Goal: Complete application form

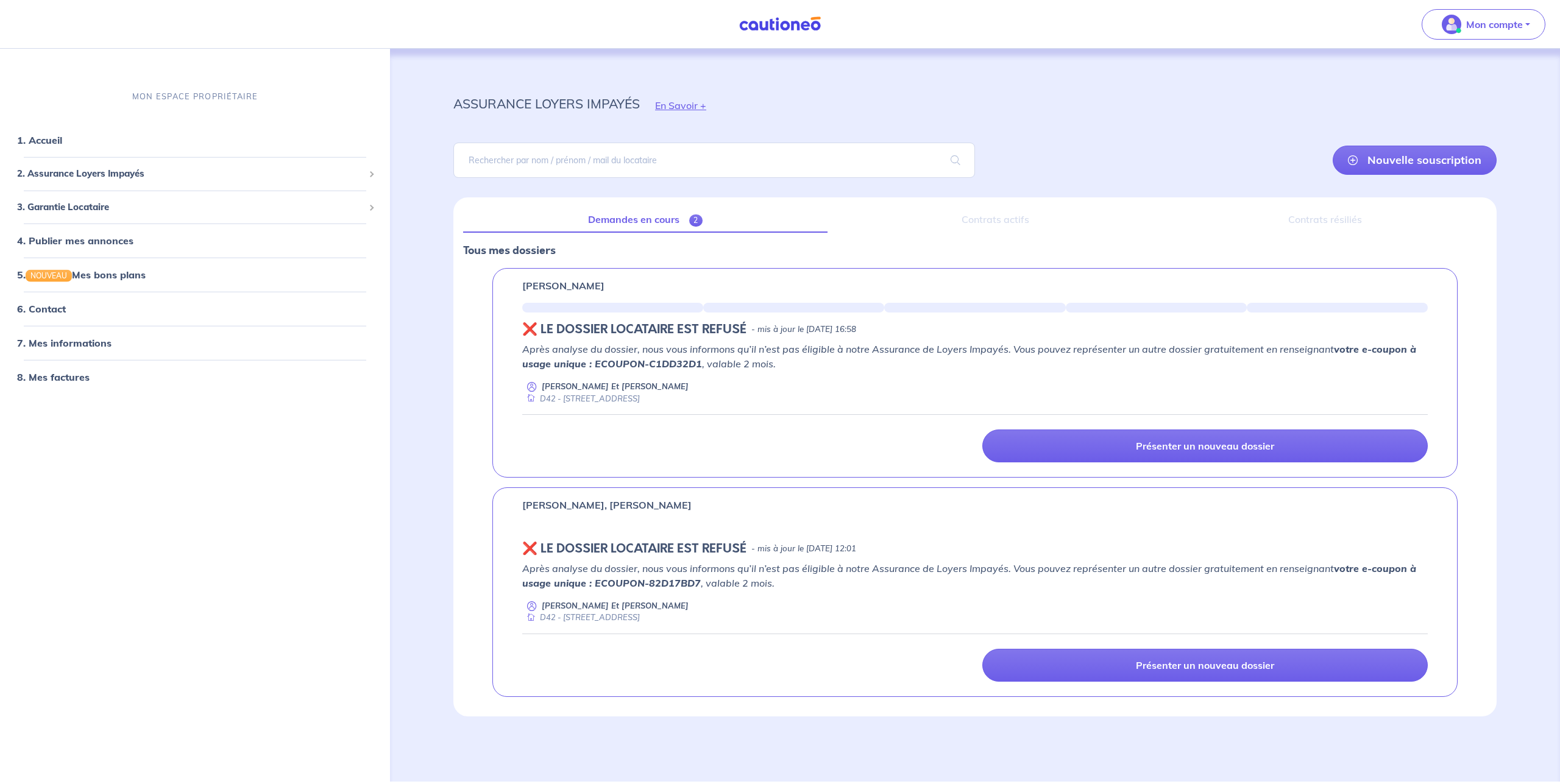
click at [657, 369] on strong "votre e-coupon à usage unique : ECOUPON-C1DD32D1" at bounding box center [969, 356] width 894 height 27
drag, startPoint x: 697, startPoint y: 363, endPoint x: 594, endPoint y: 365, distance: 103.0
click at [594, 365] on strong "votre e-coupon à usage unique : ECOUPON-C1DD32D1" at bounding box center [969, 356] width 894 height 27
copy strong "ECOUPON-C1DD32D1"
click at [661, 221] on link "Demandes en cours 2" at bounding box center [645, 220] width 365 height 25
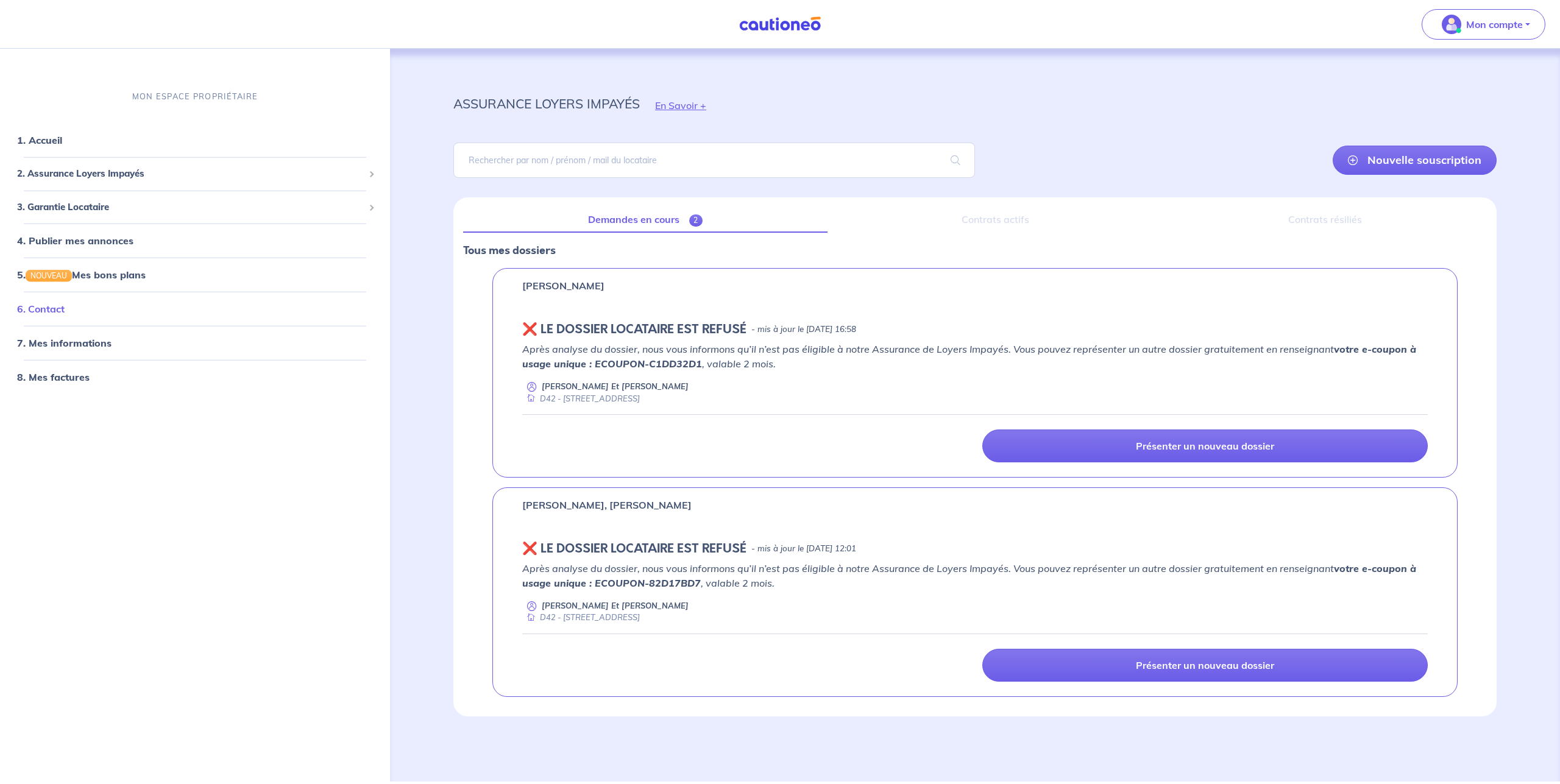
drag, startPoint x: 66, startPoint y: 320, endPoint x: 68, endPoint y: 314, distance: 6.3
click at [65, 315] on link "6. Contact" at bounding box center [40, 309] width 47 height 12
drag, startPoint x: 698, startPoint y: 365, endPoint x: 593, endPoint y: 365, distance: 105.0
click at [593, 365] on strong "votre e-coupon à usage unique : ECOUPON-C1DD32D1" at bounding box center [969, 356] width 894 height 27
copy strong "ECOUPON-C1DD32D1"
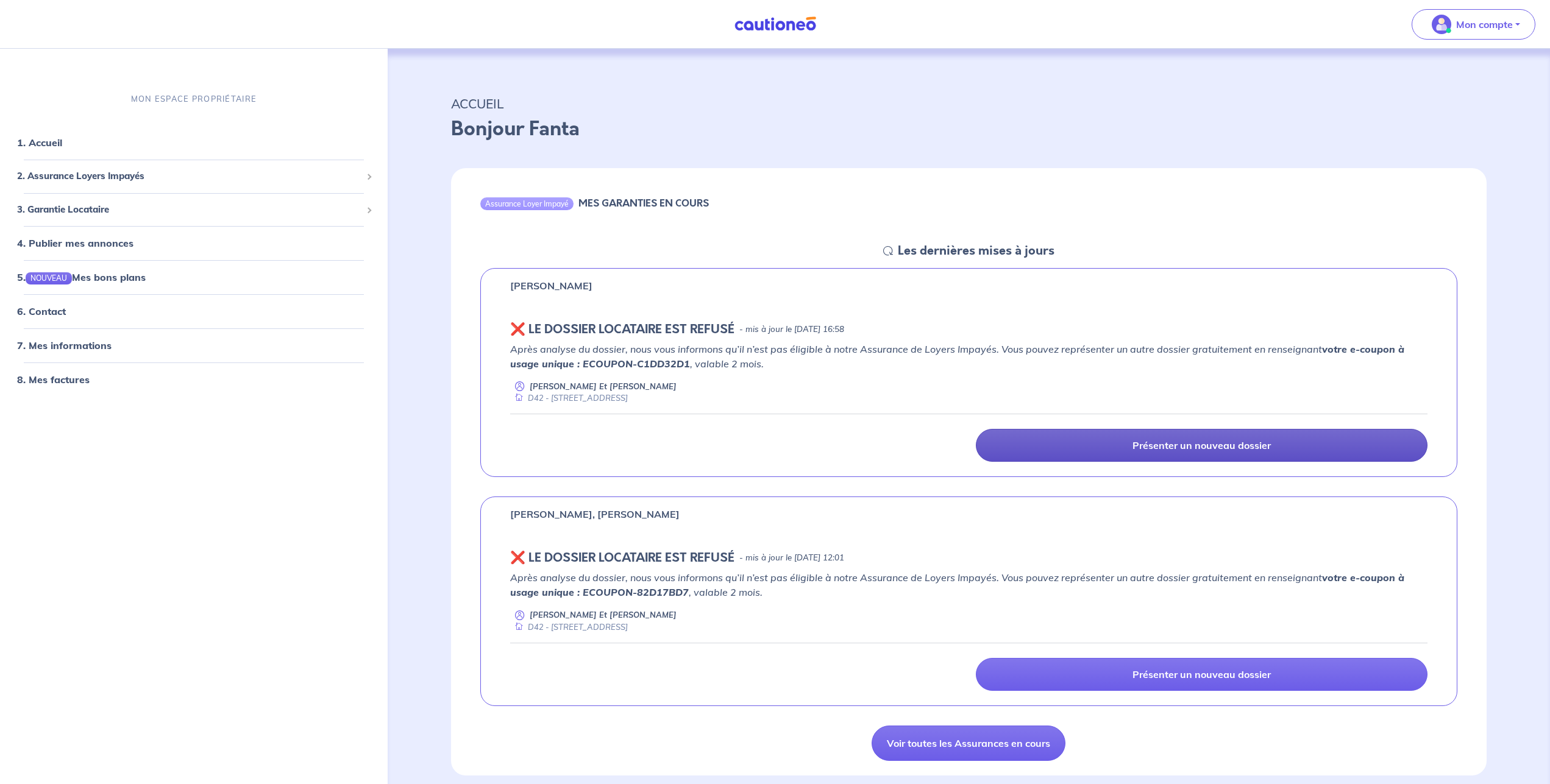
click at [1154, 443] on p "Présenter un nouveau dossier" at bounding box center [1202, 446] width 138 height 12
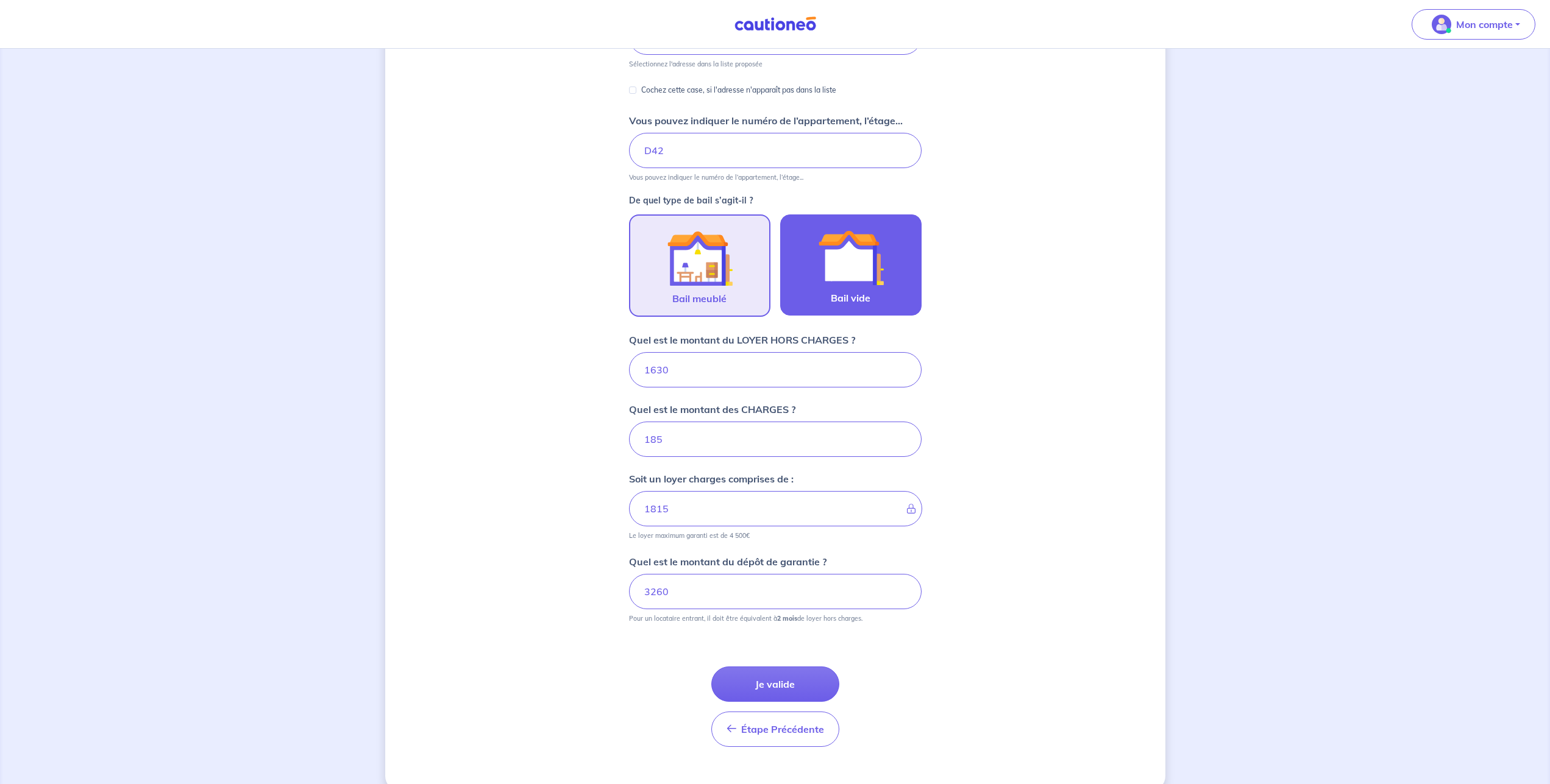
scroll to position [238, 0]
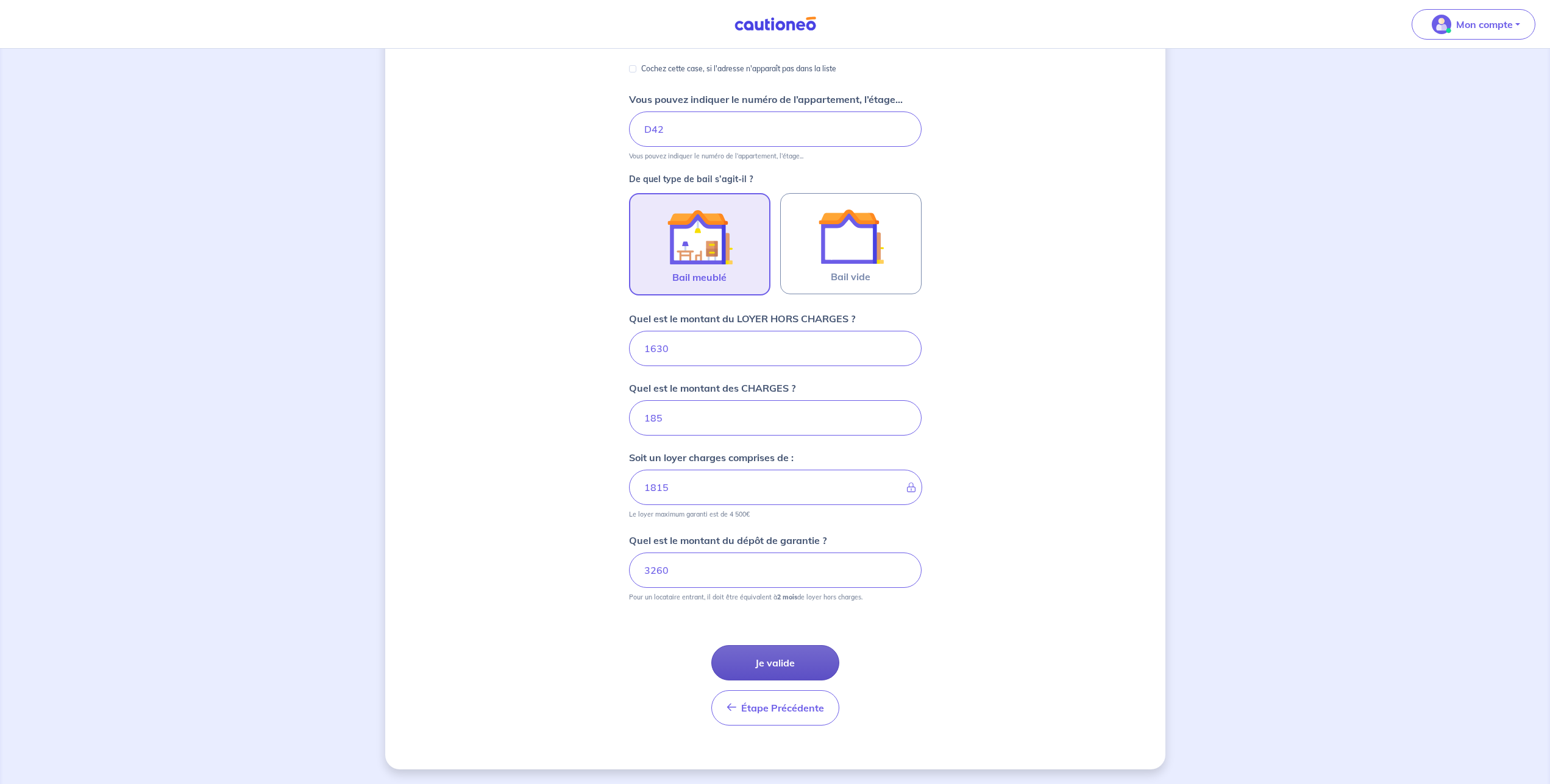
click at [770, 657] on button "Je valide" at bounding box center [775, 663] width 128 height 36
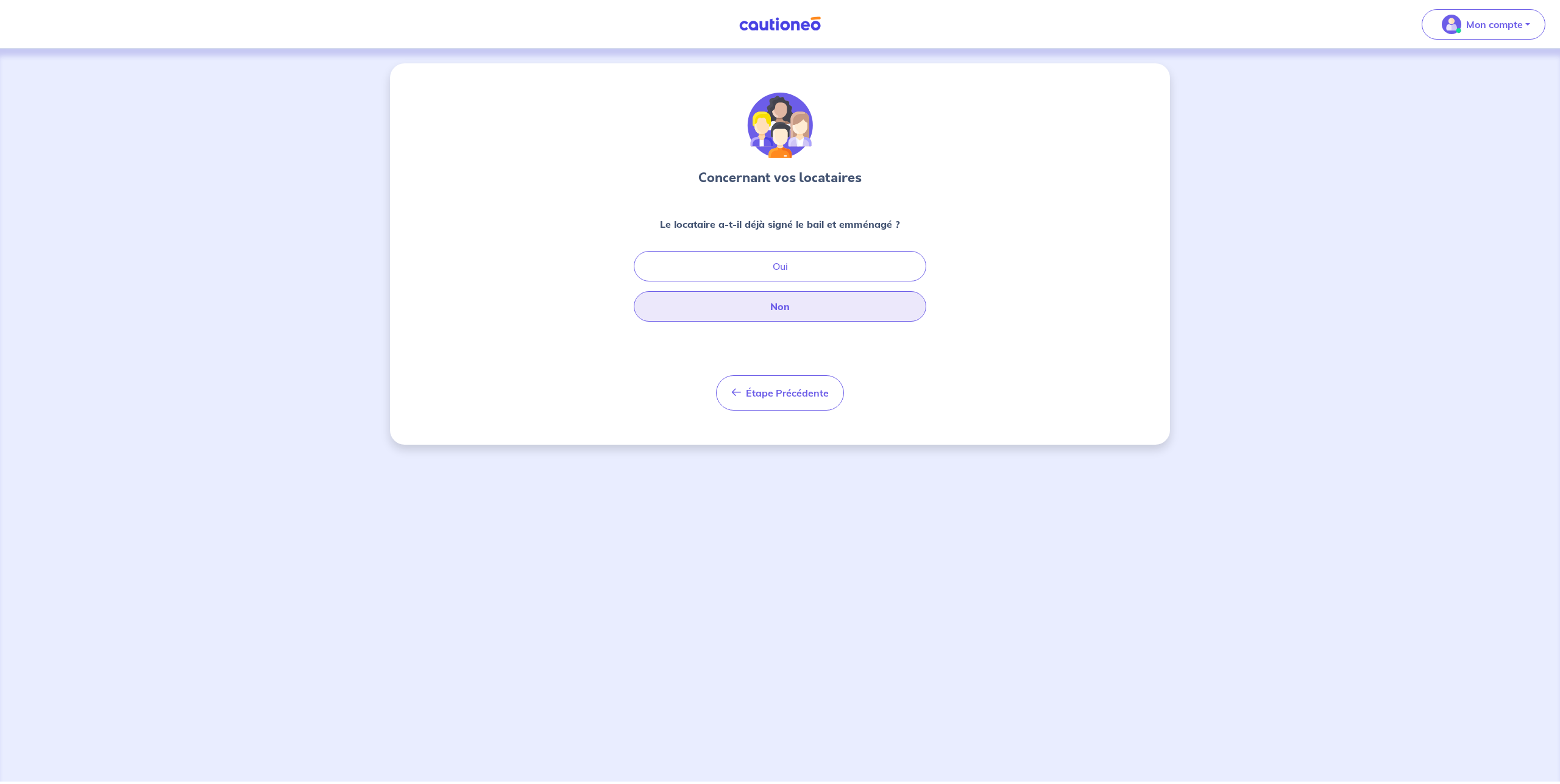
click at [801, 298] on button "Non" at bounding box center [780, 306] width 293 height 31
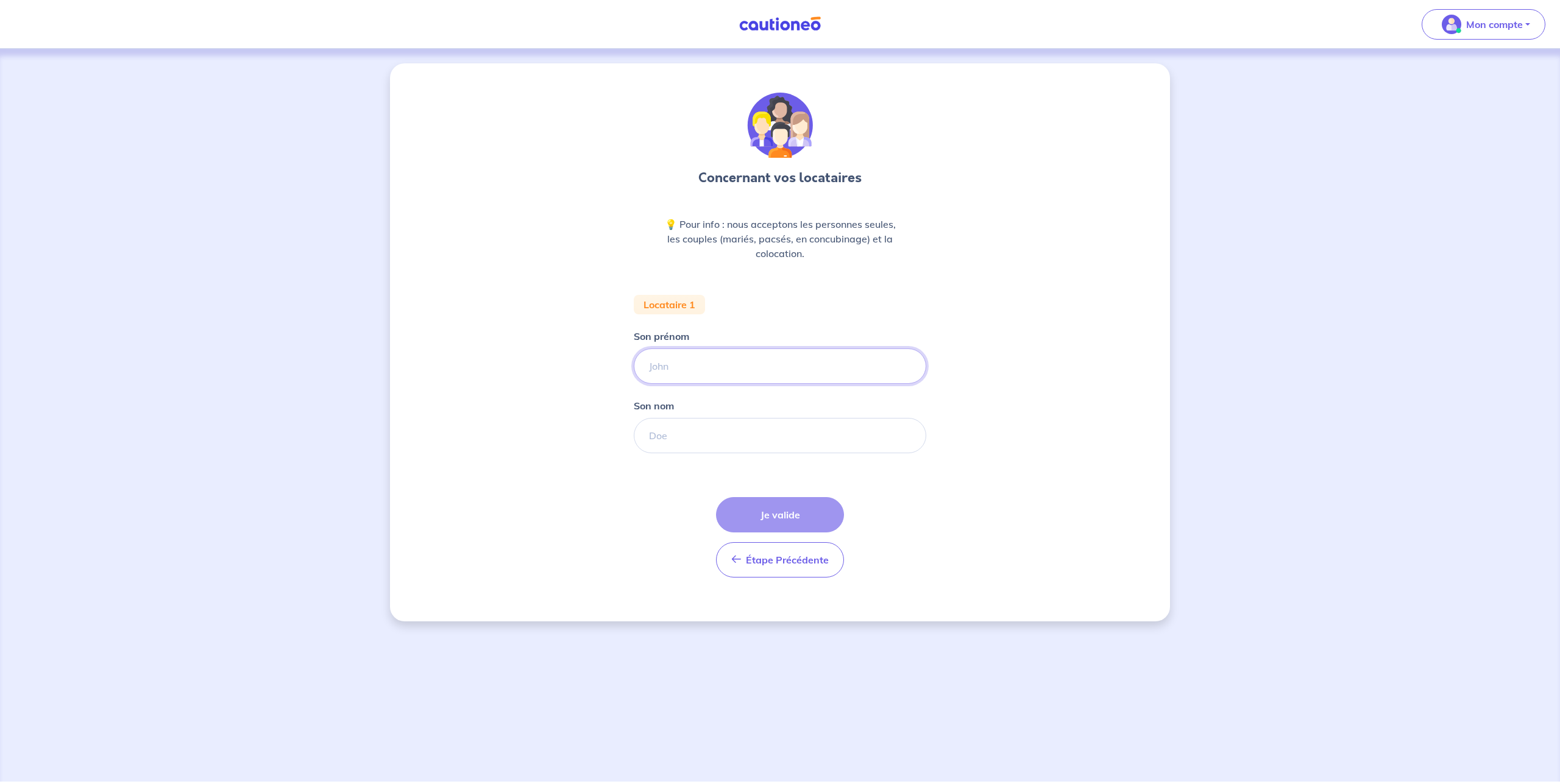
click at [698, 363] on input "Son prénom" at bounding box center [780, 366] width 293 height 36
type input "[PERSON_NAME]"
click at [690, 432] on input "Son nom" at bounding box center [780, 435] width 293 height 36
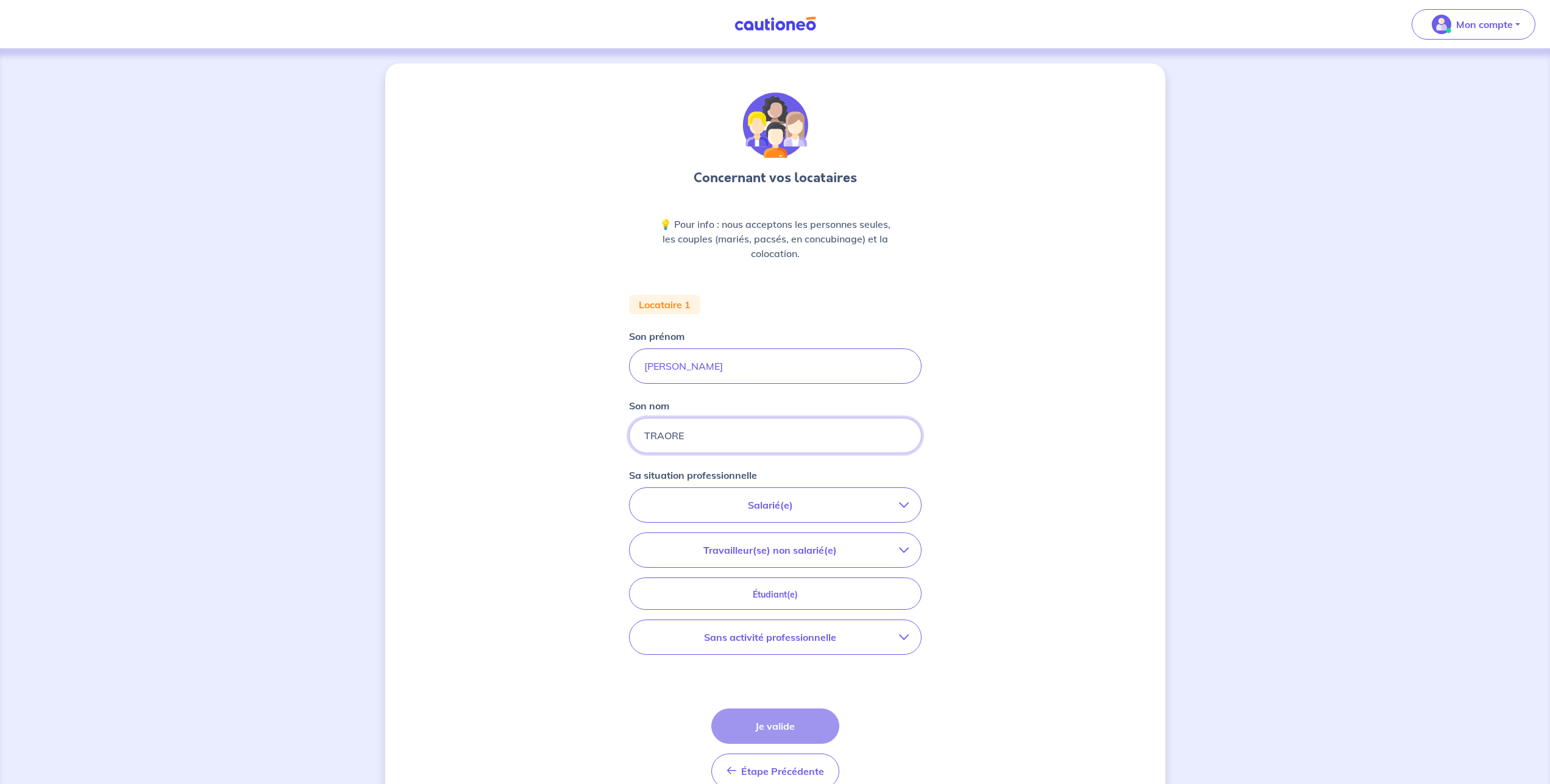
type input "TRAORE"
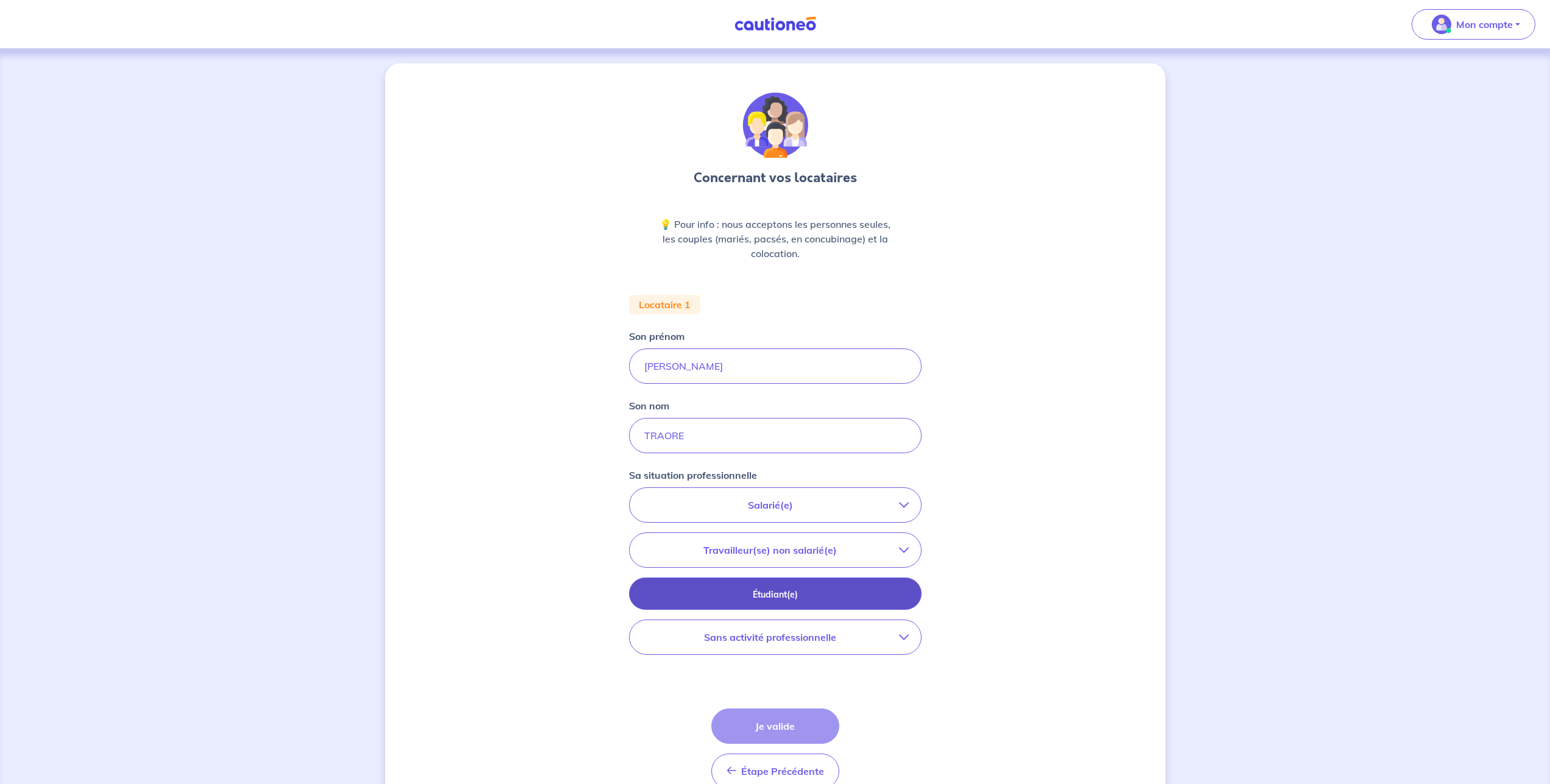
click at [754, 594] on p "Étudiant(e)" at bounding box center [775, 595] width 262 height 13
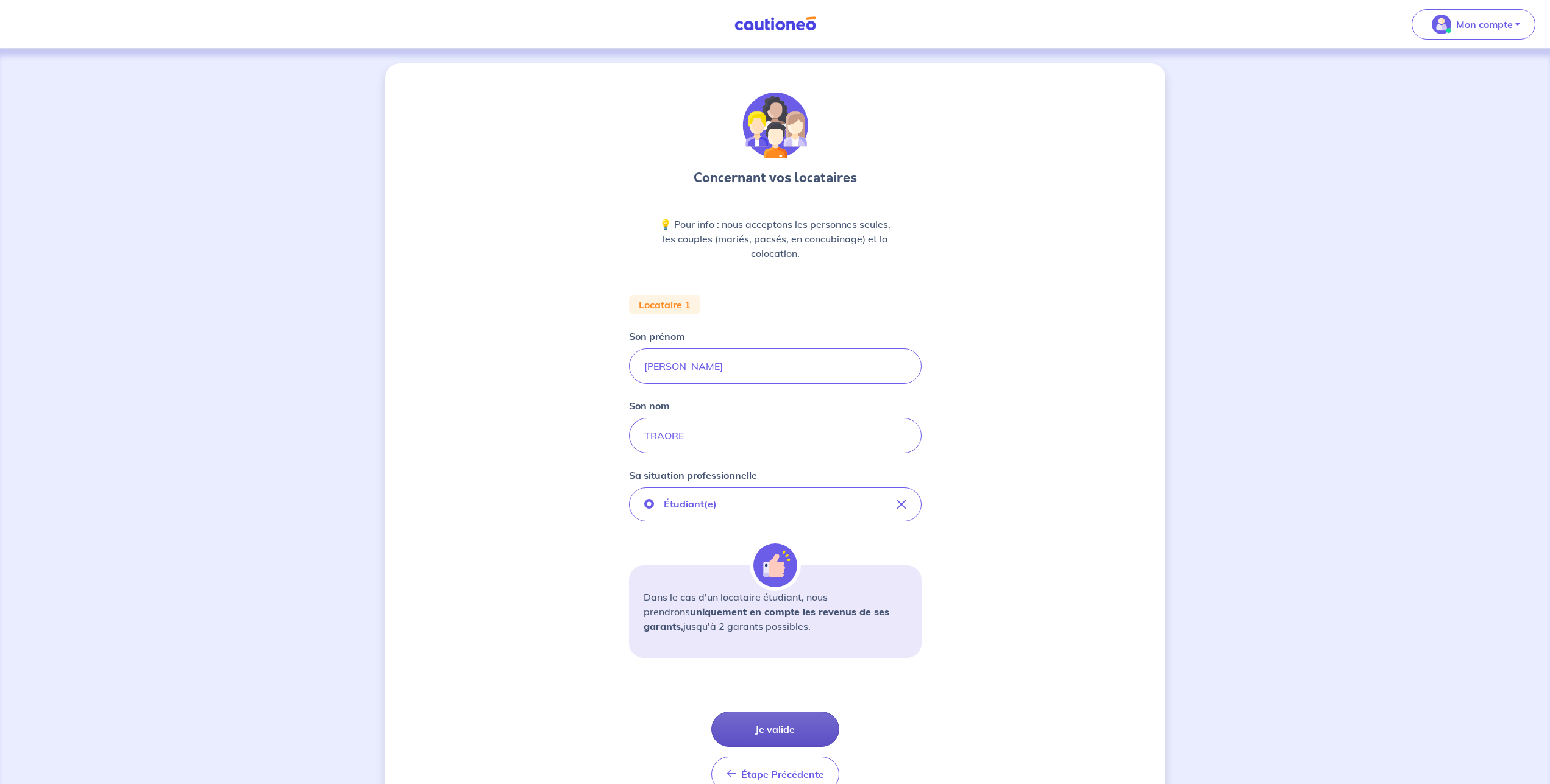
click at [756, 735] on button "Je valide" at bounding box center [775, 729] width 128 height 36
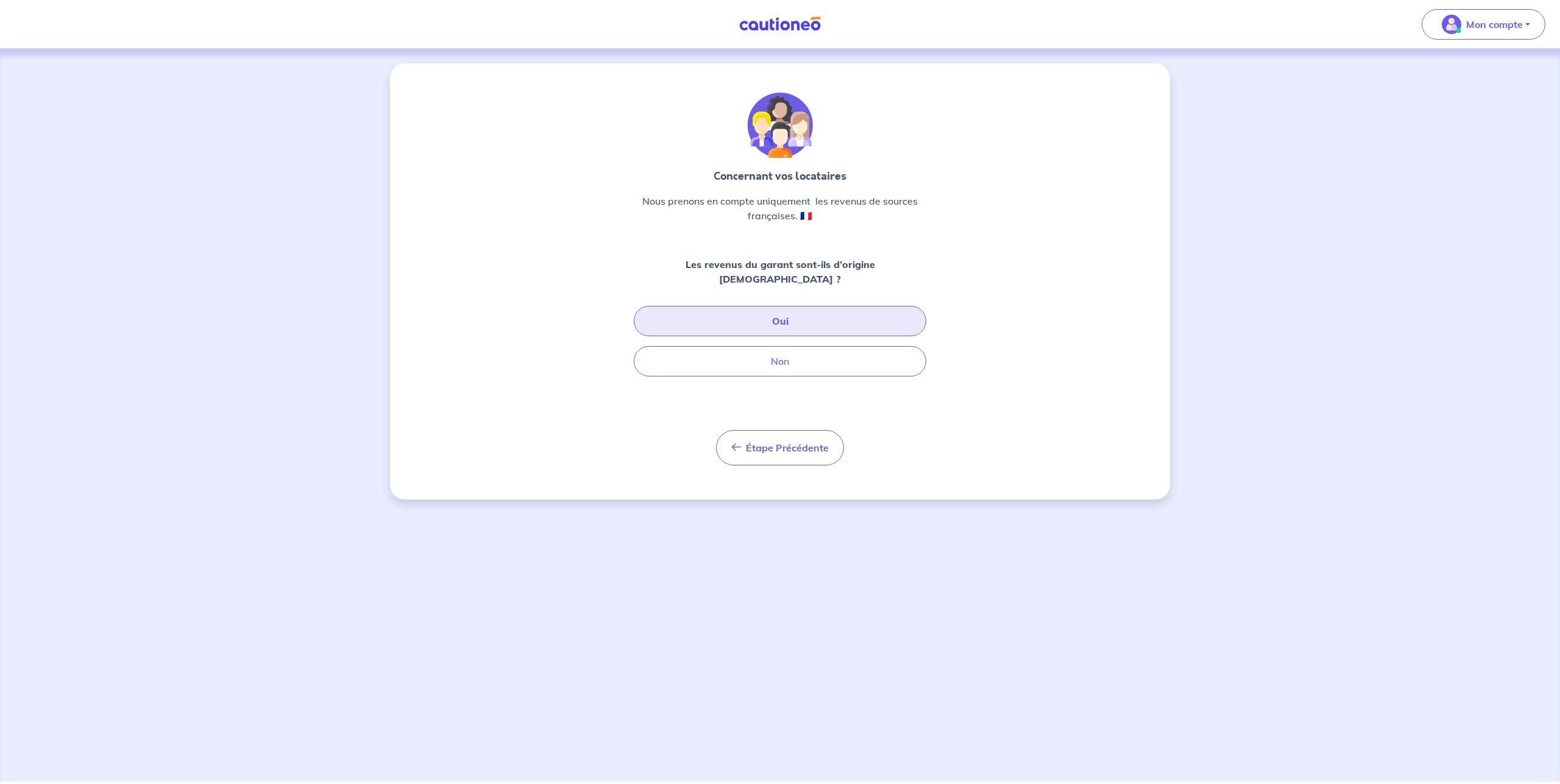
click at [782, 320] on button "Oui" at bounding box center [780, 321] width 293 height 31
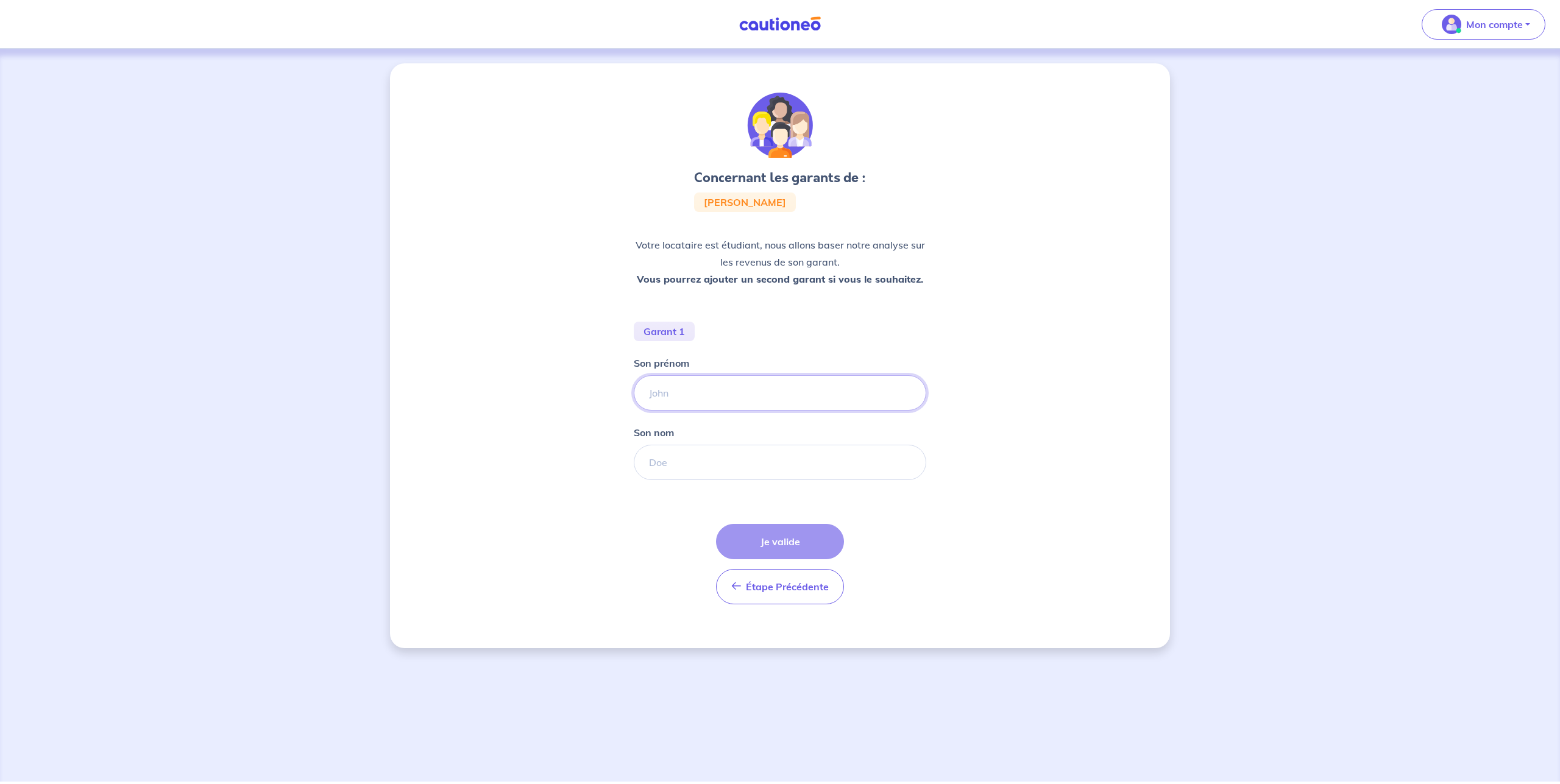
click at [710, 387] on input "Son prénom" at bounding box center [780, 393] width 293 height 36
type input "c"
type input "[PERSON_NAME]"
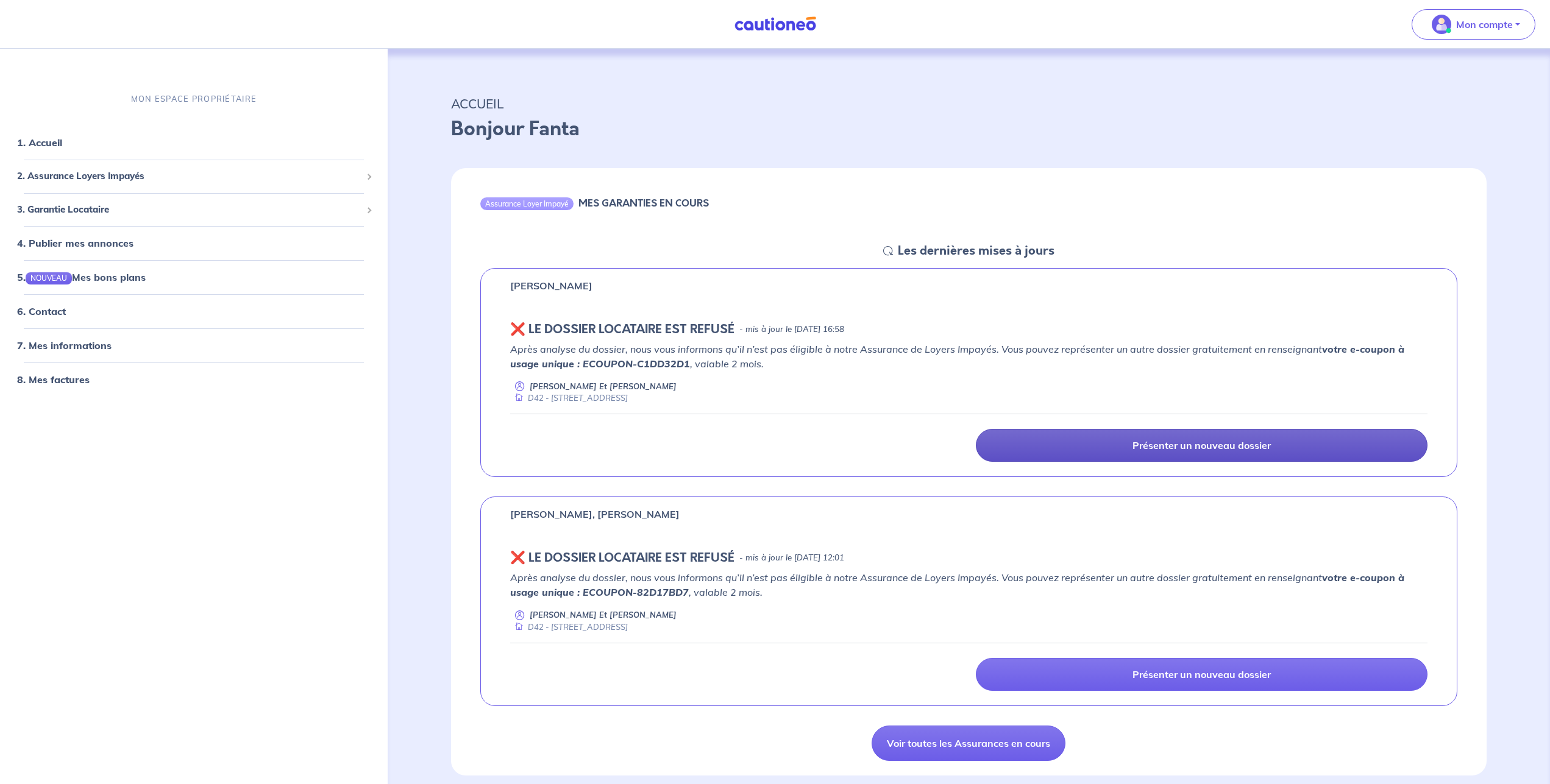
click at [1213, 441] on p "Présenter un nouveau dossier" at bounding box center [1202, 446] width 138 height 12
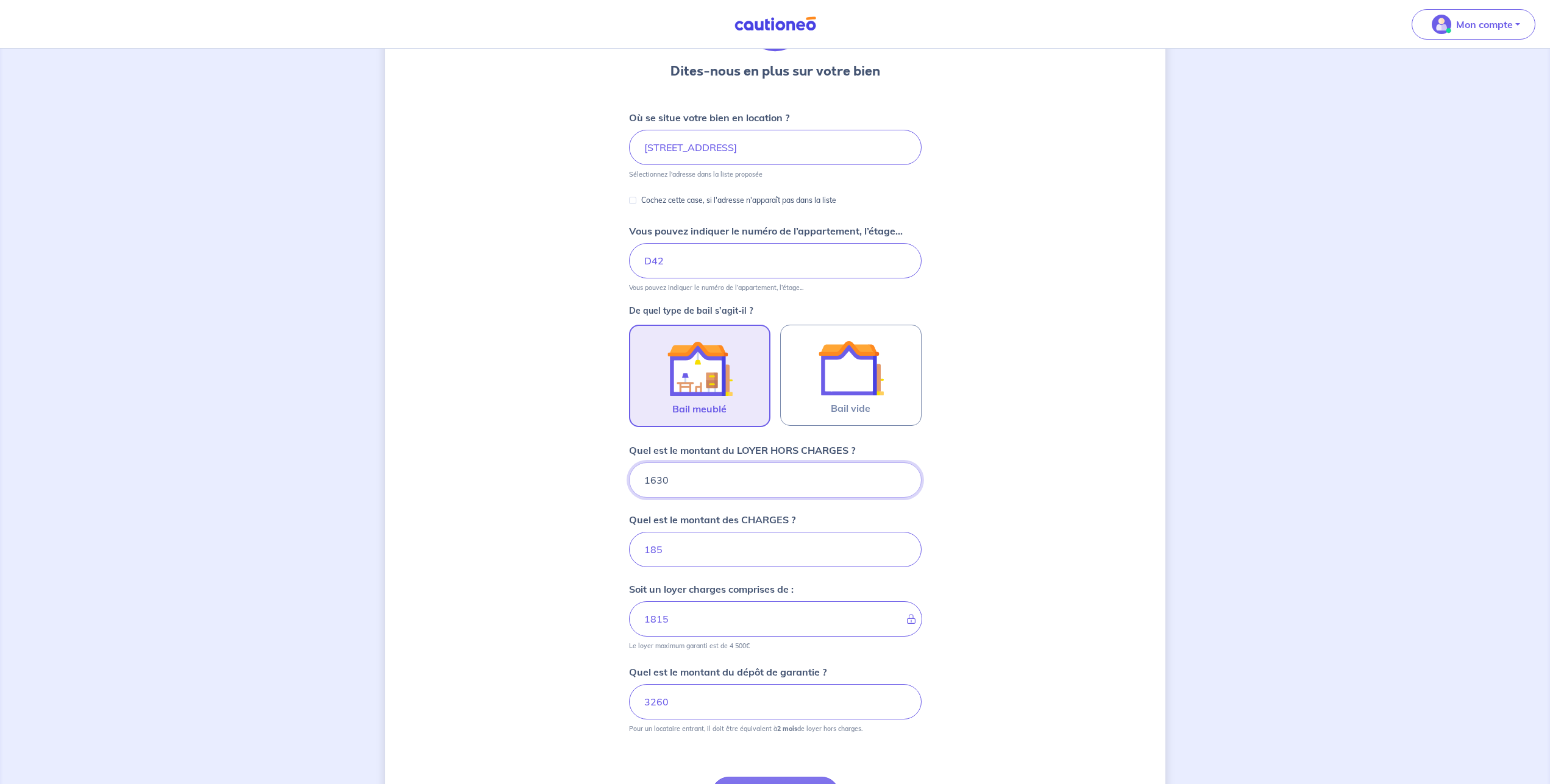
scroll to position [238, 0]
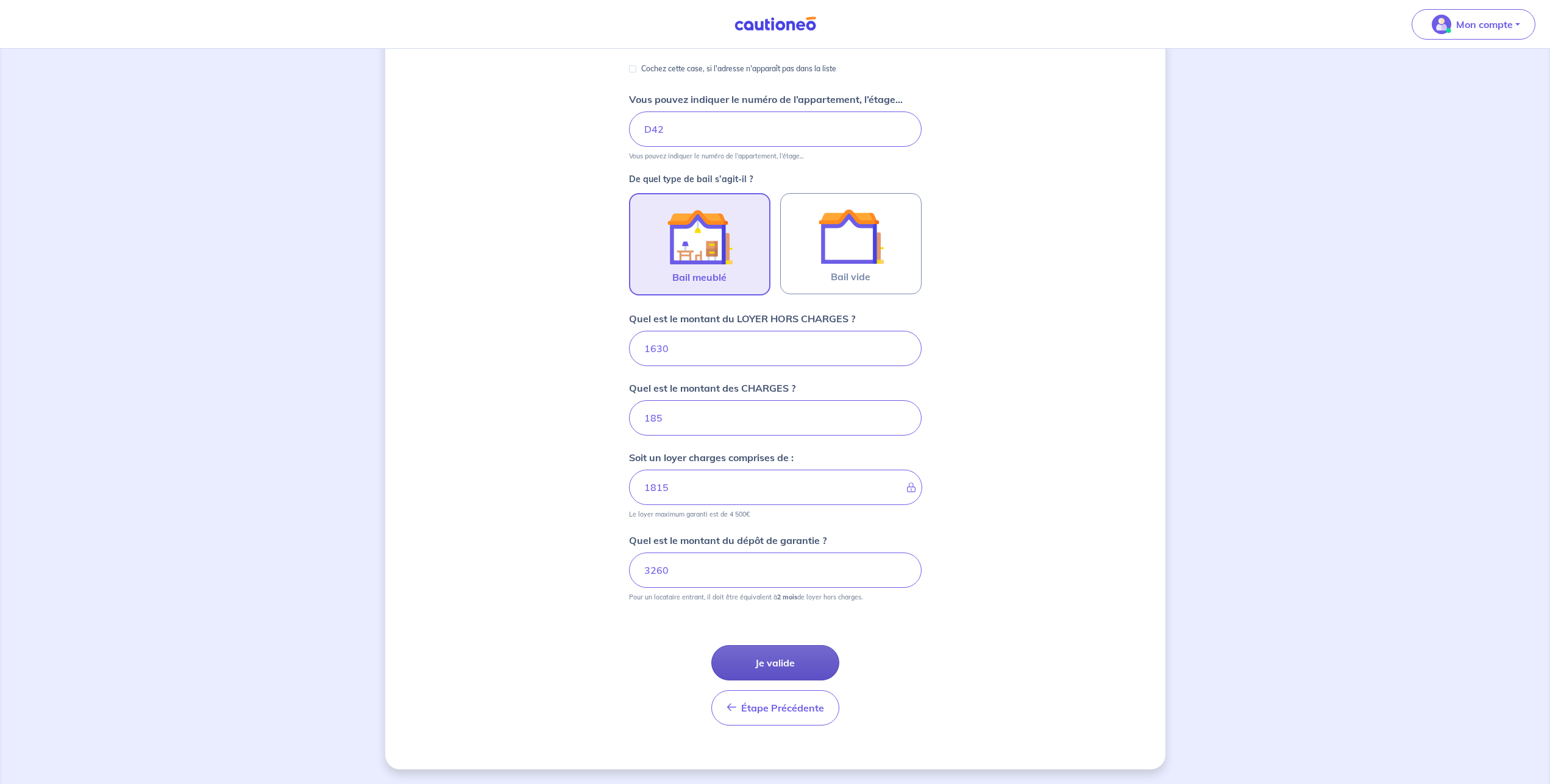
click at [767, 665] on button "Je valide" at bounding box center [775, 663] width 128 height 36
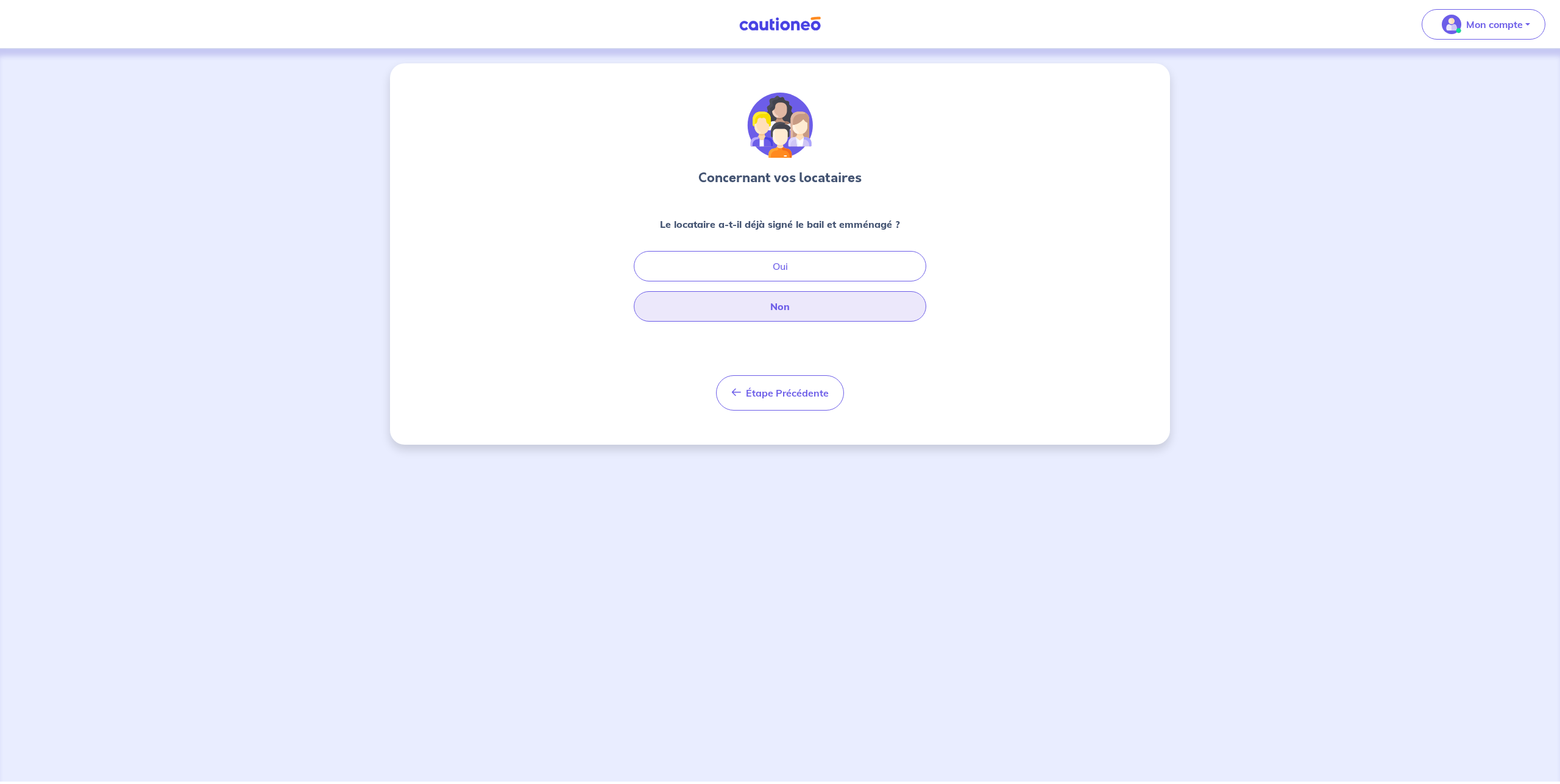
click at [791, 309] on button "Non" at bounding box center [780, 306] width 293 height 31
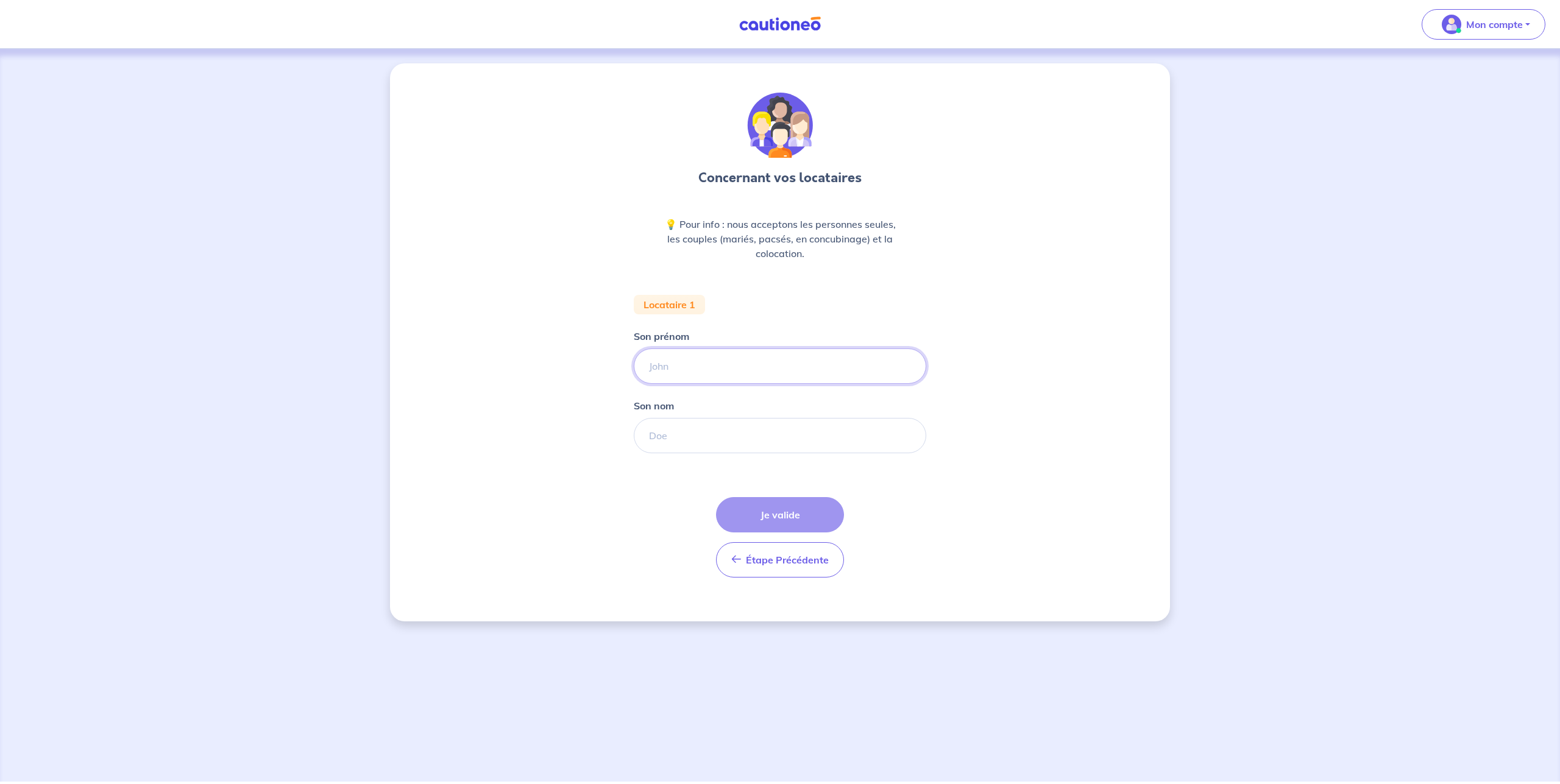
click at [705, 376] on input "Son prénom" at bounding box center [780, 366] width 293 height 36
type input "[PERSON_NAME]"
click at [684, 440] on input "Son nom" at bounding box center [780, 435] width 293 height 36
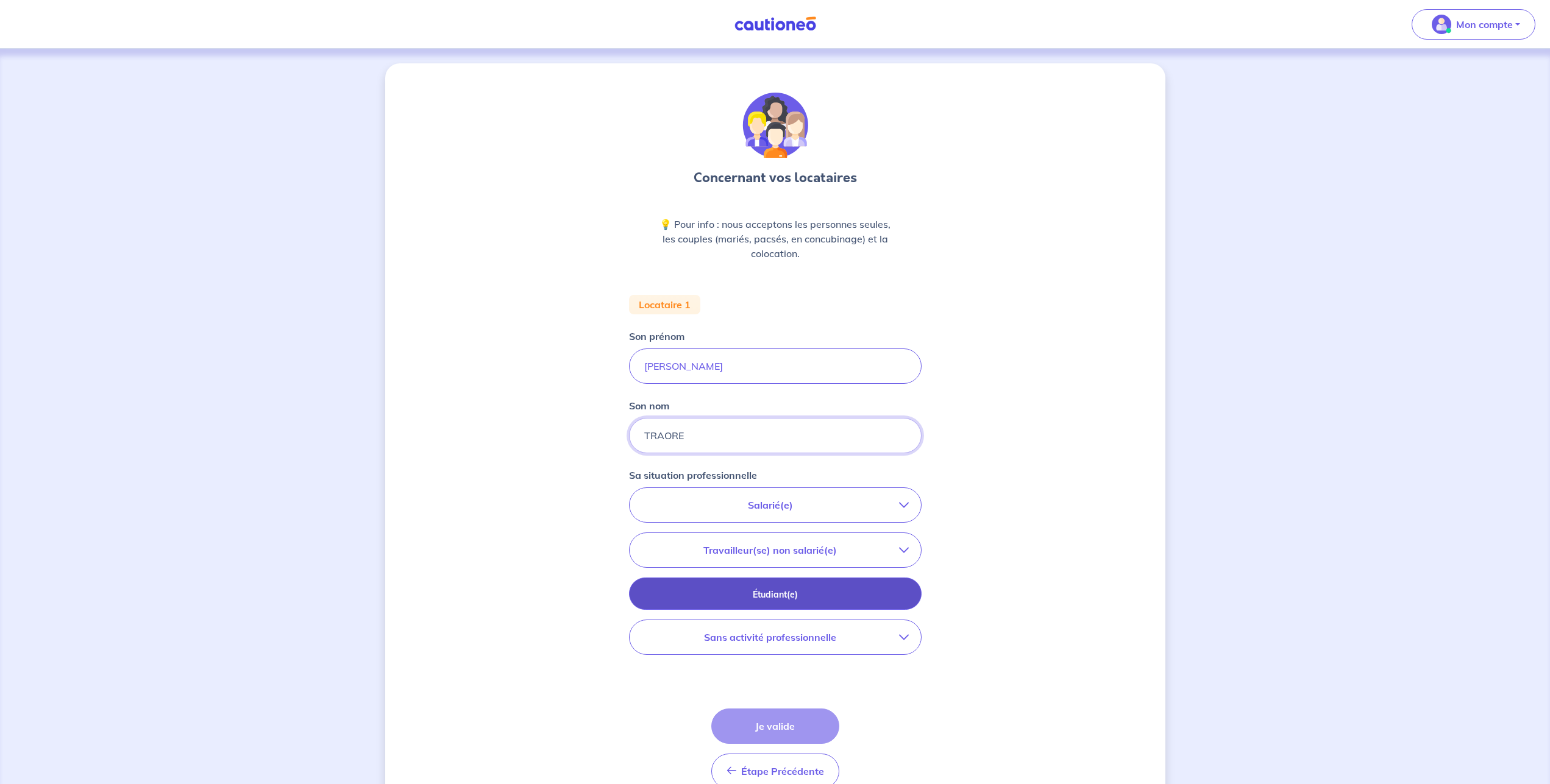
type input "TRAORE"
click at [777, 593] on p "Étudiant(e)" at bounding box center [775, 595] width 262 height 13
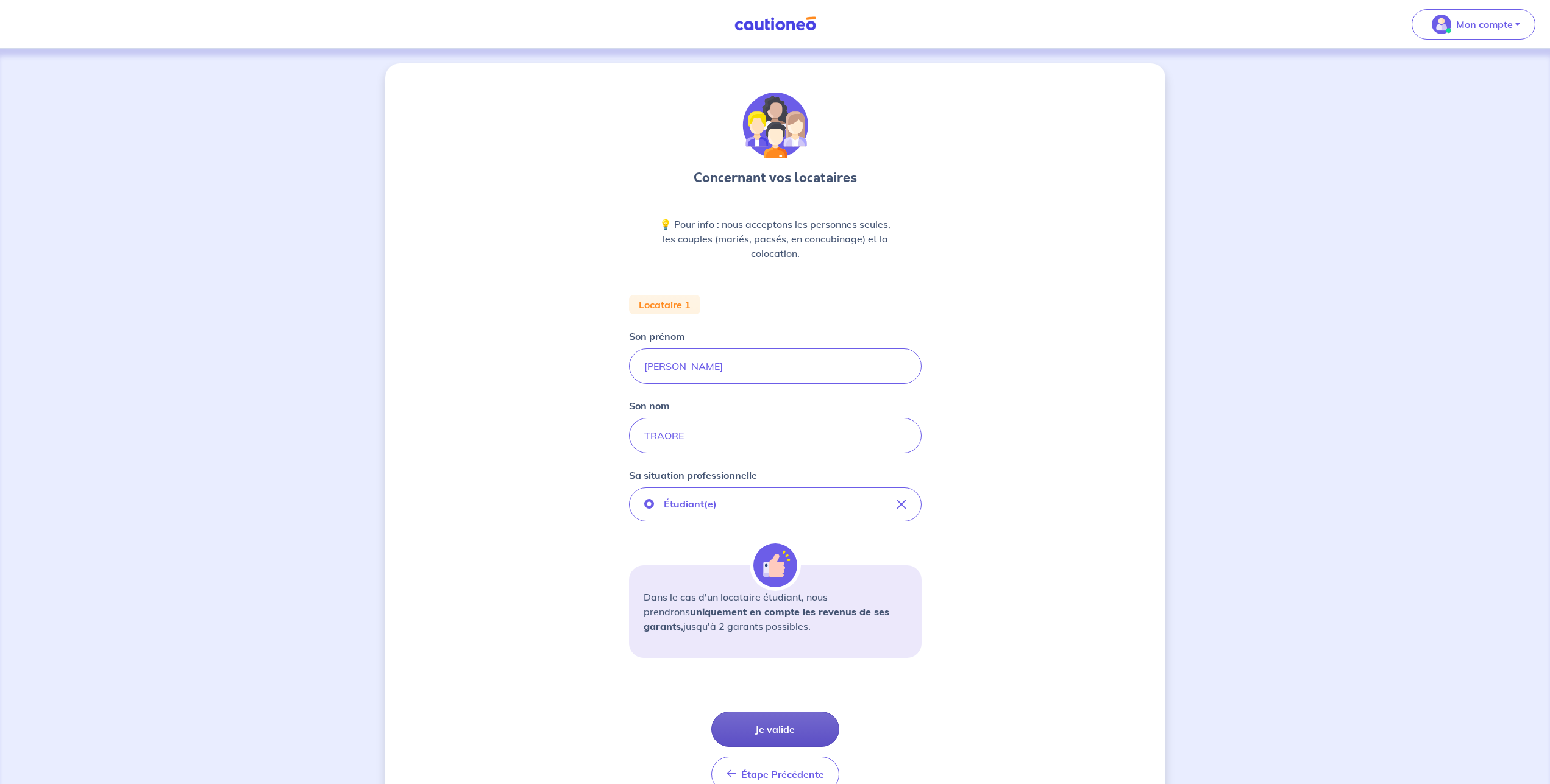
click at [771, 729] on button "Je valide" at bounding box center [775, 729] width 128 height 36
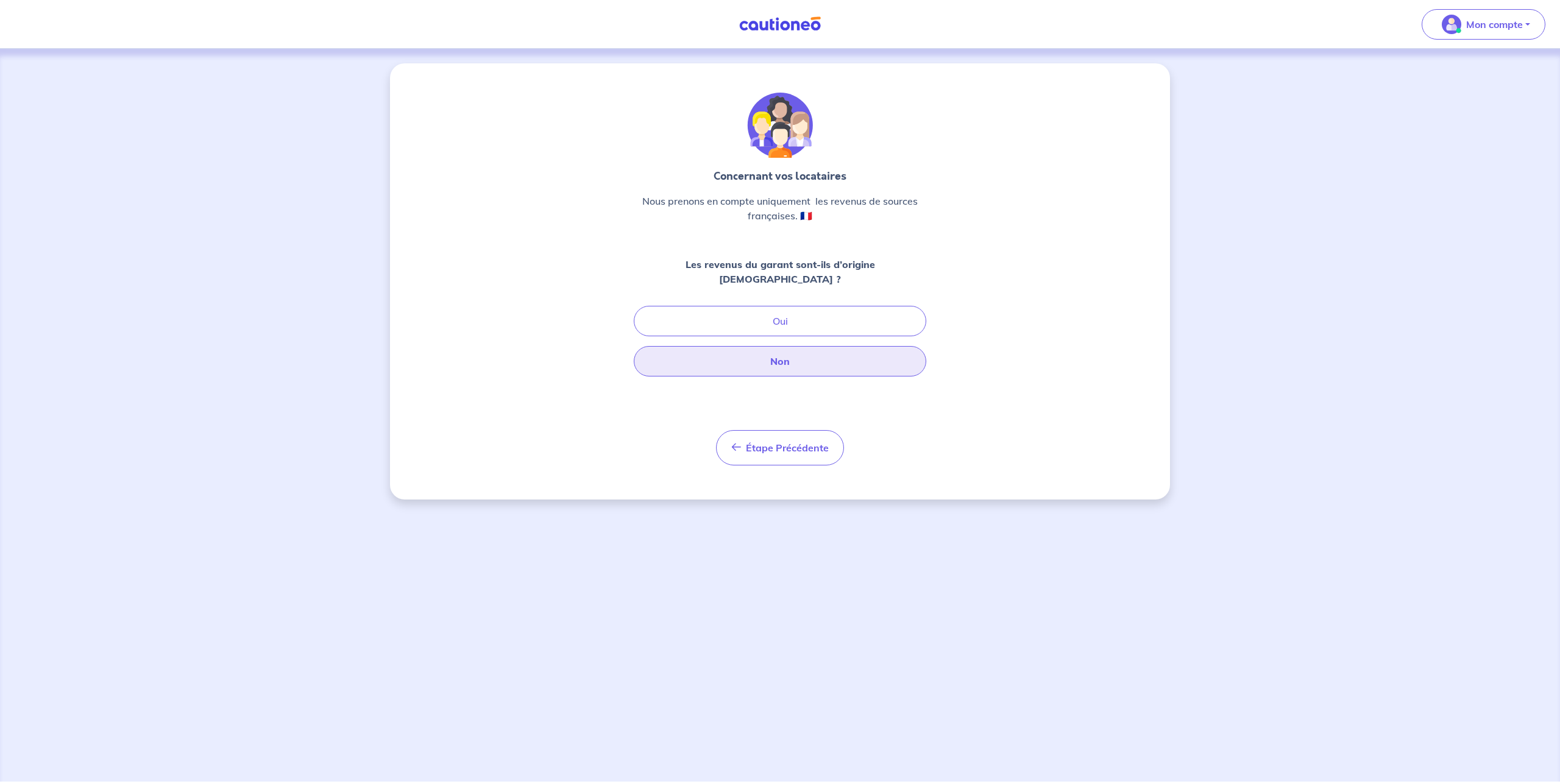
click at [775, 347] on button "Non" at bounding box center [780, 362] width 293 height 31
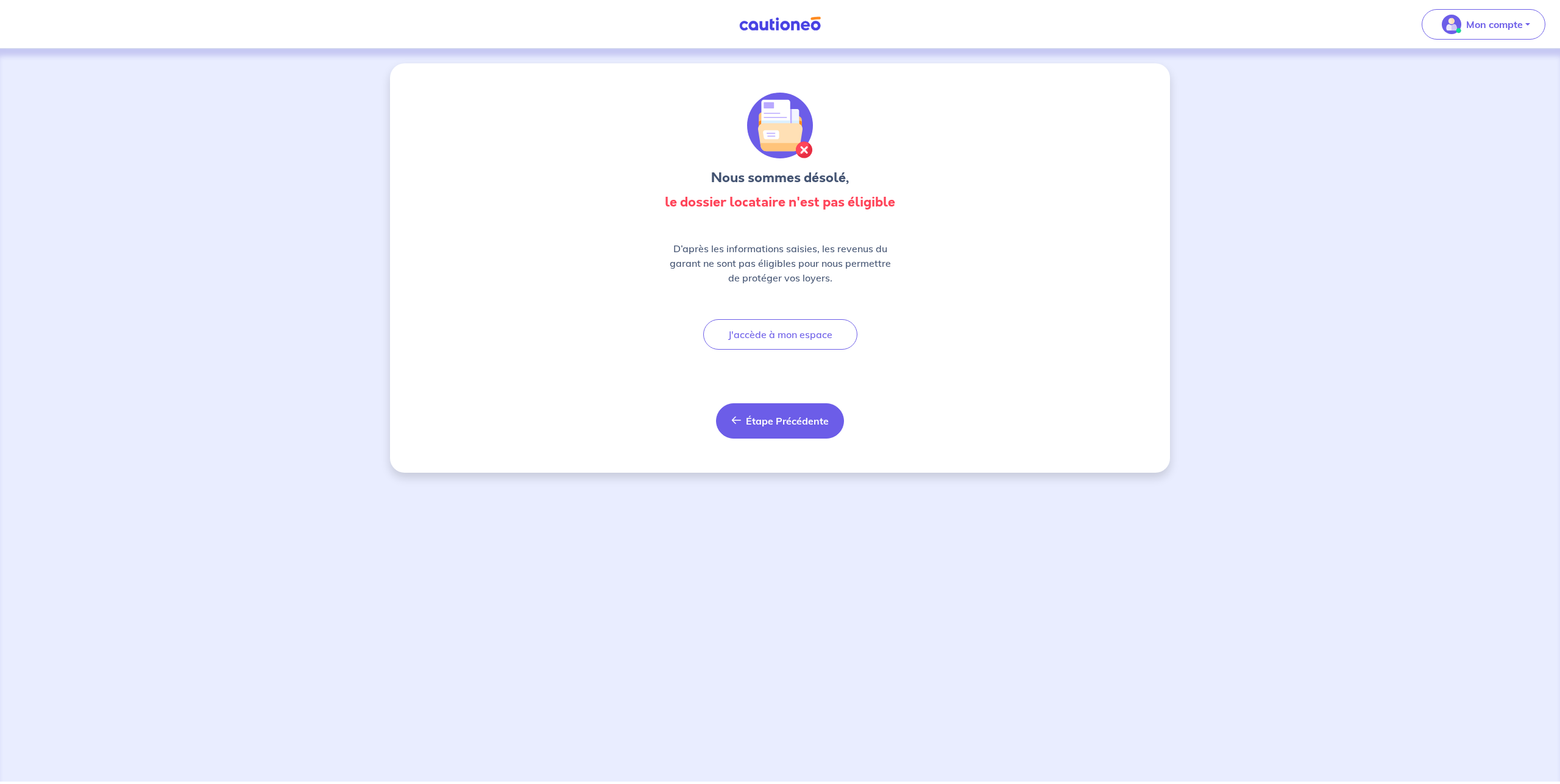
click at [758, 417] on span "Étape Précédente" at bounding box center [788, 421] width 83 height 12
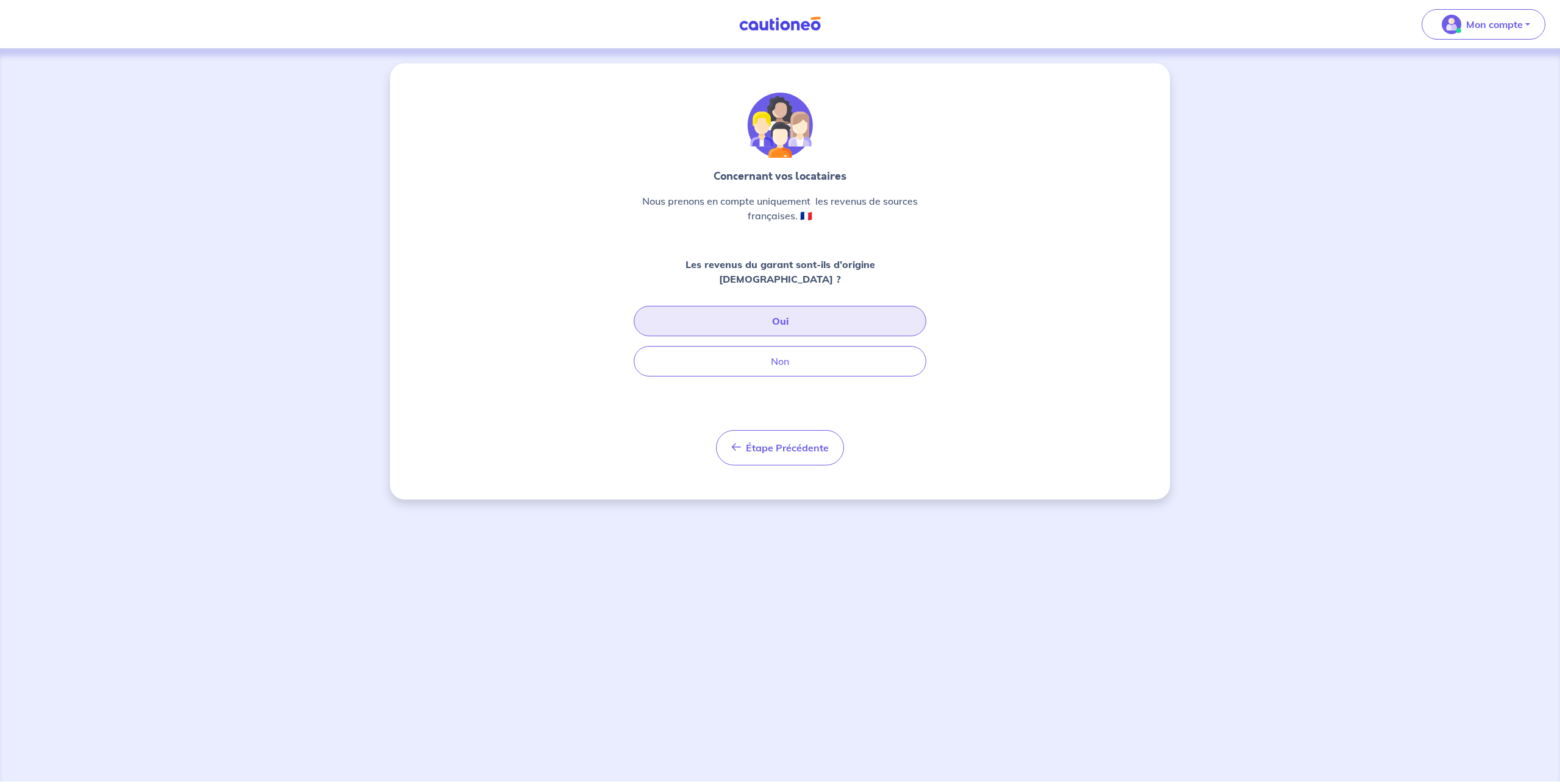
click at [783, 309] on button "Oui" at bounding box center [780, 321] width 293 height 31
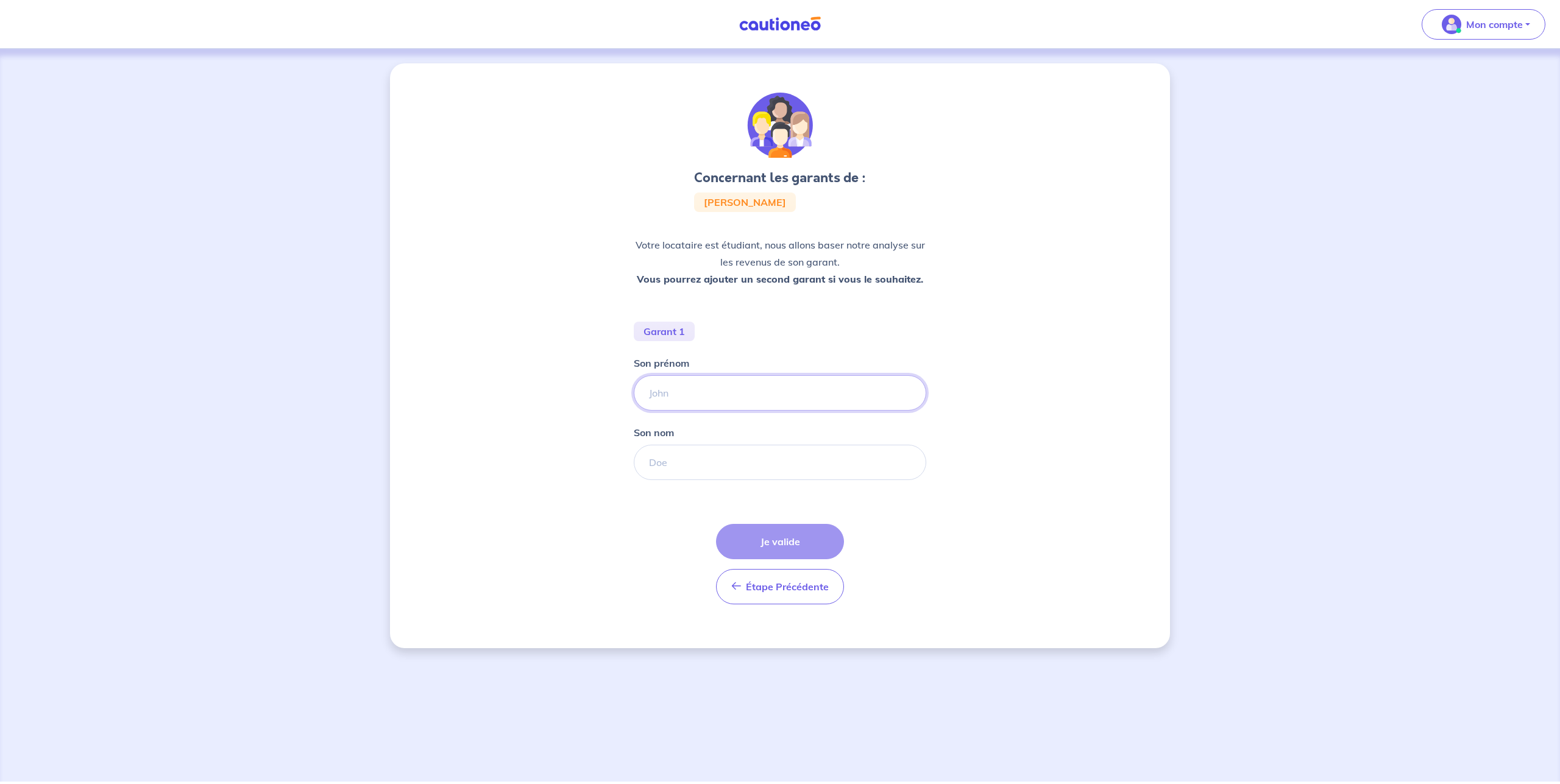
click at [695, 393] on input "Son prénom" at bounding box center [780, 393] width 293 height 36
type input "c"
type input "[PERSON_NAME]"
click at [674, 464] on input "Son nom" at bounding box center [780, 462] width 293 height 36
type input "o"
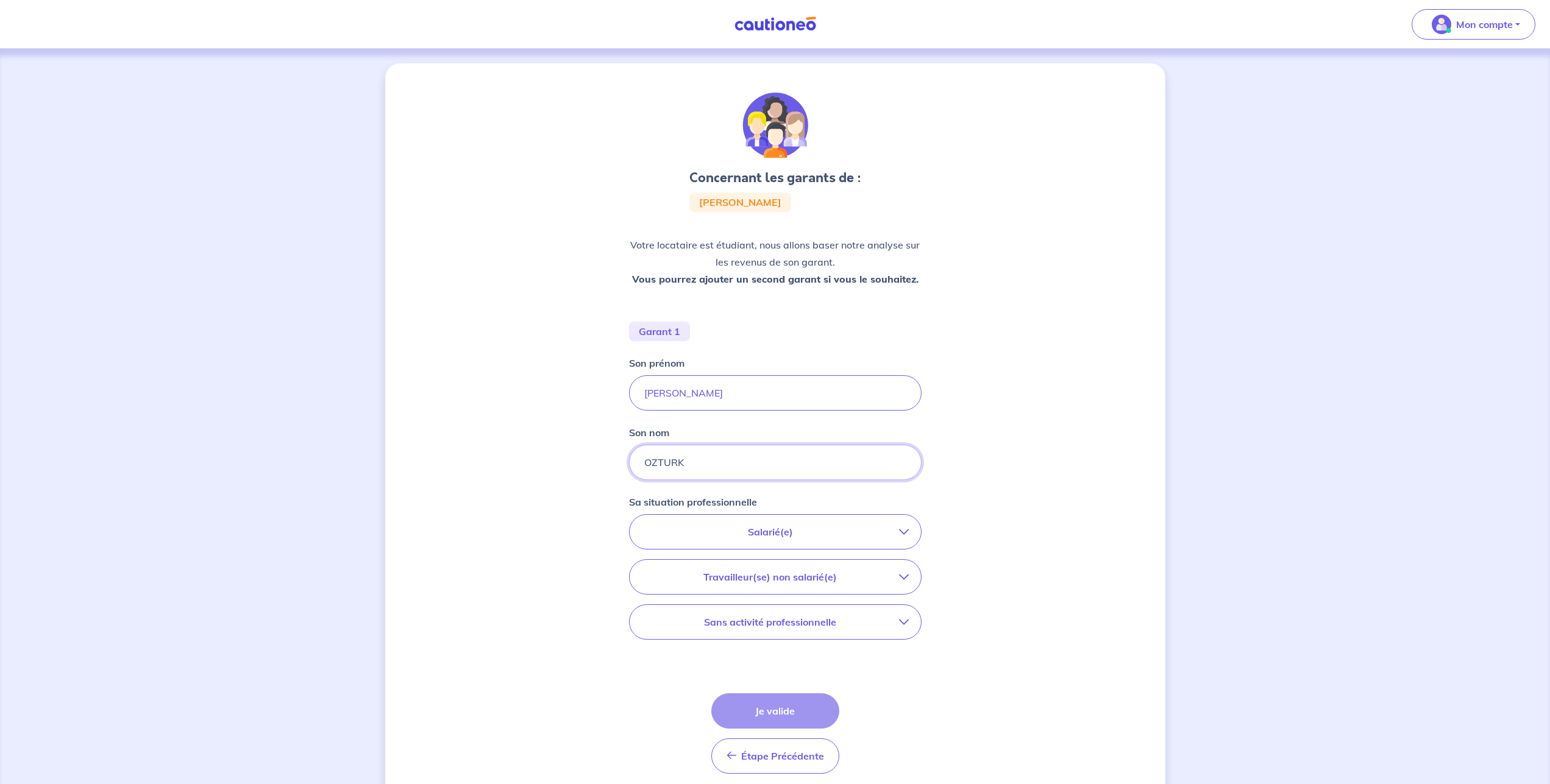
type input "OZTURK"
click at [802, 530] on p "Salarié(e)" at bounding box center [770, 532] width 257 height 15
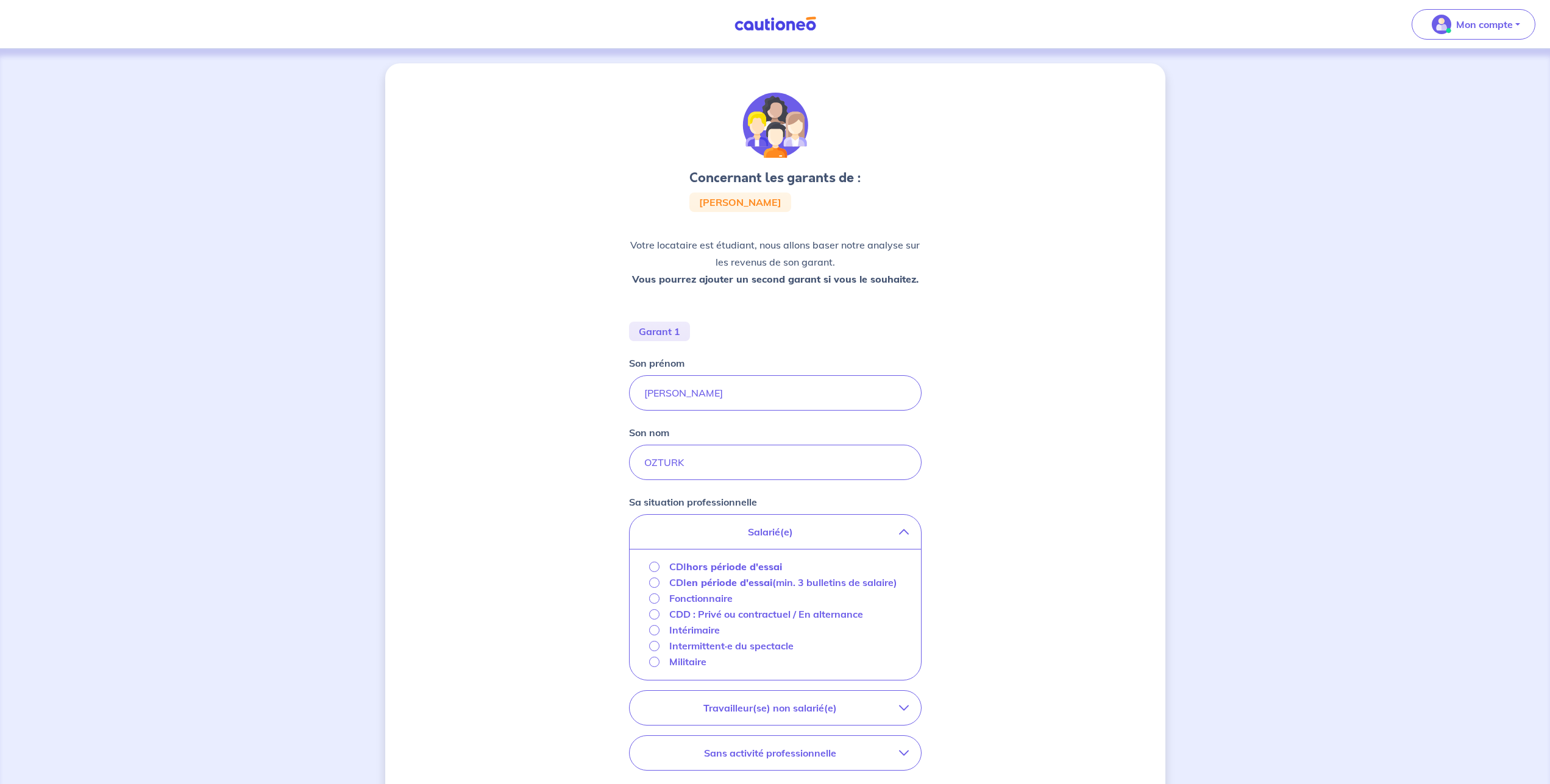
click at [747, 567] on strong "hors période d'essai" at bounding box center [734, 566] width 95 height 12
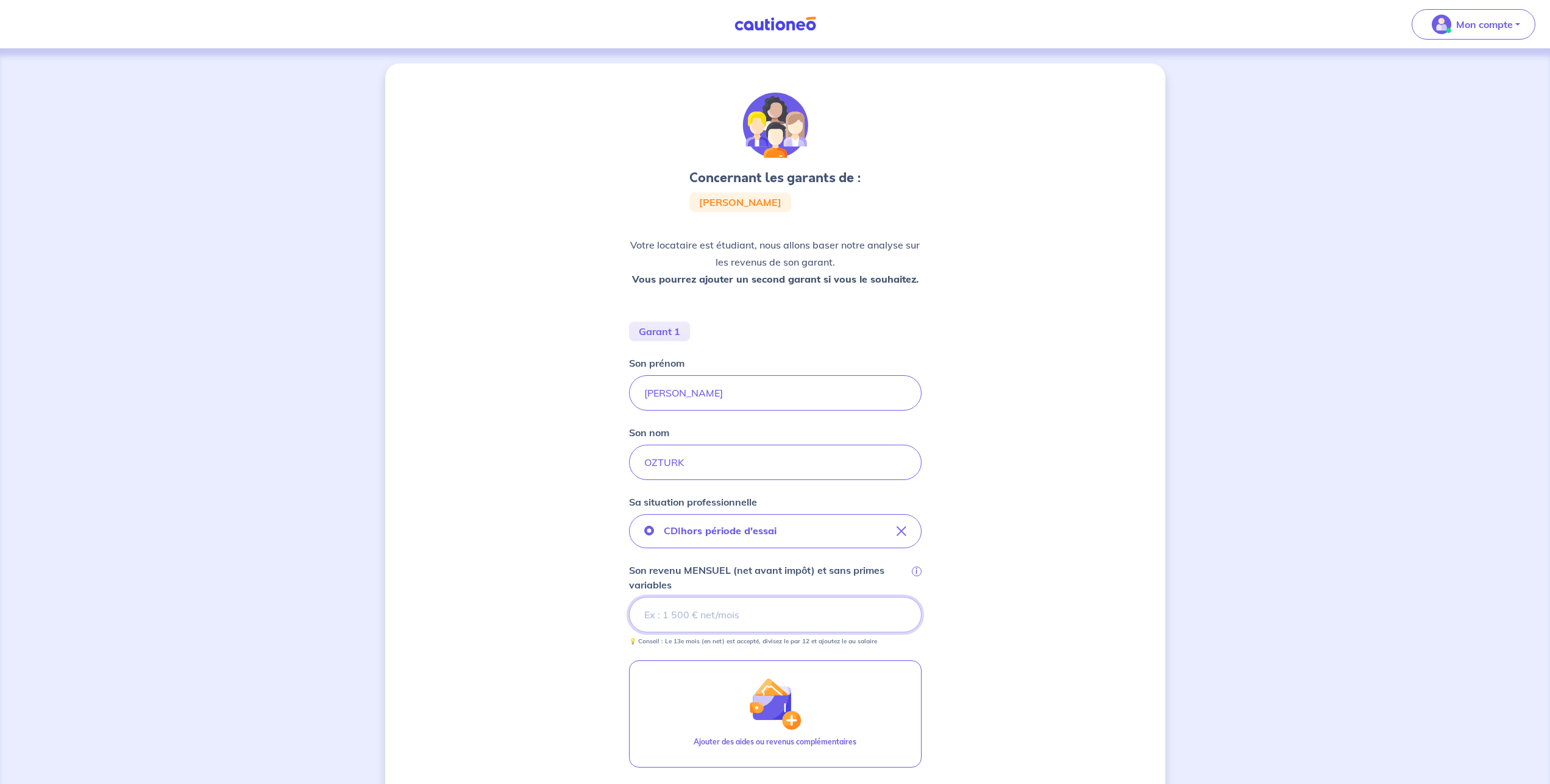
click at [719, 615] on input "Son revenu MENSUEL (net avant impôt) et sans primes variables i" at bounding box center [775, 614] width 293 height 36
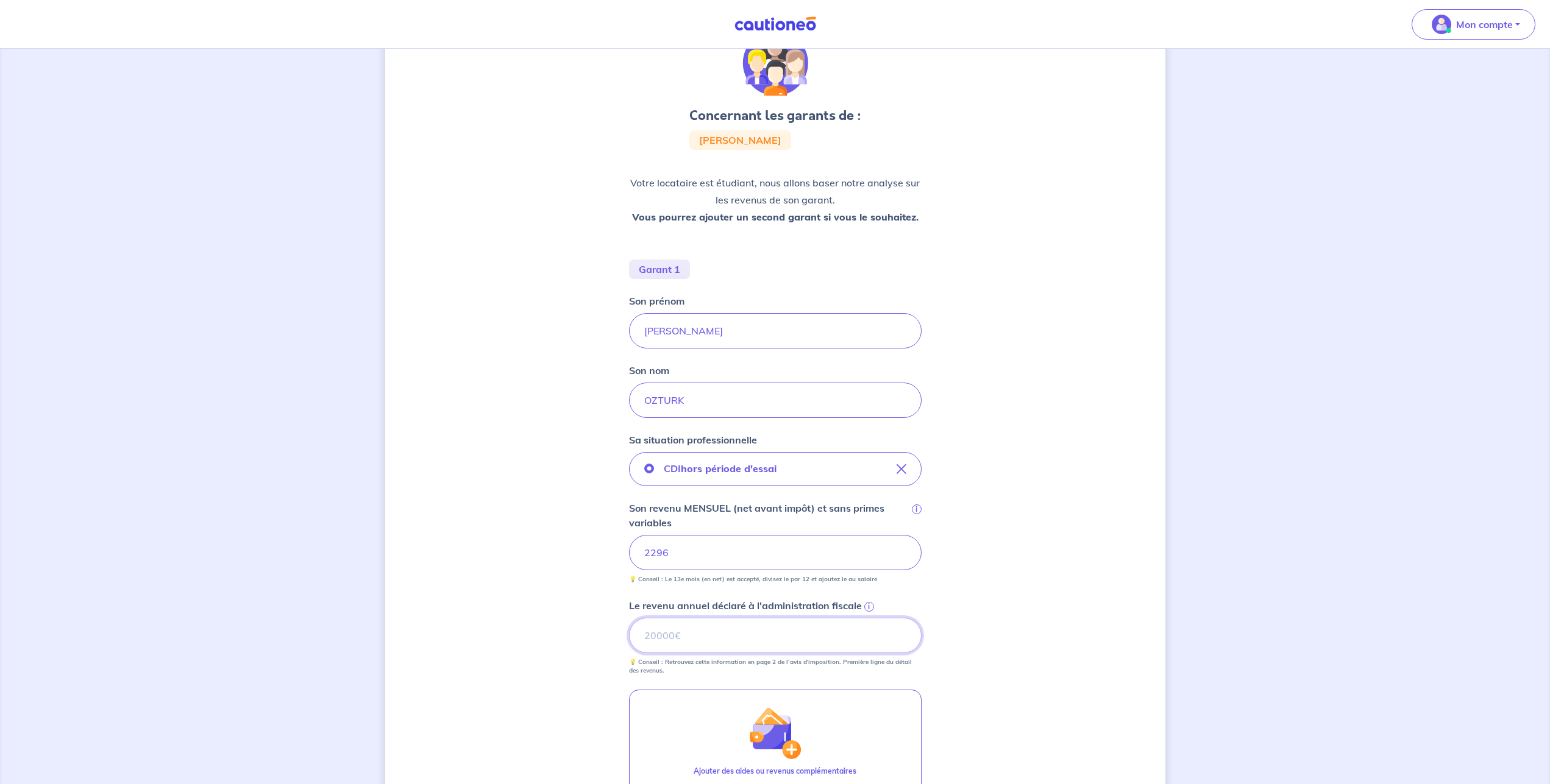
click at [729, 639] on input "Le revenu annuel déclaré à l'administration fiscale i" at bounding box center [775, 635] width 293 height 36
click at [778, 635] on input "Le revenu annuel déclaré à l'administration fiscale i" at bounding box center [775, 635] width 293 height 36
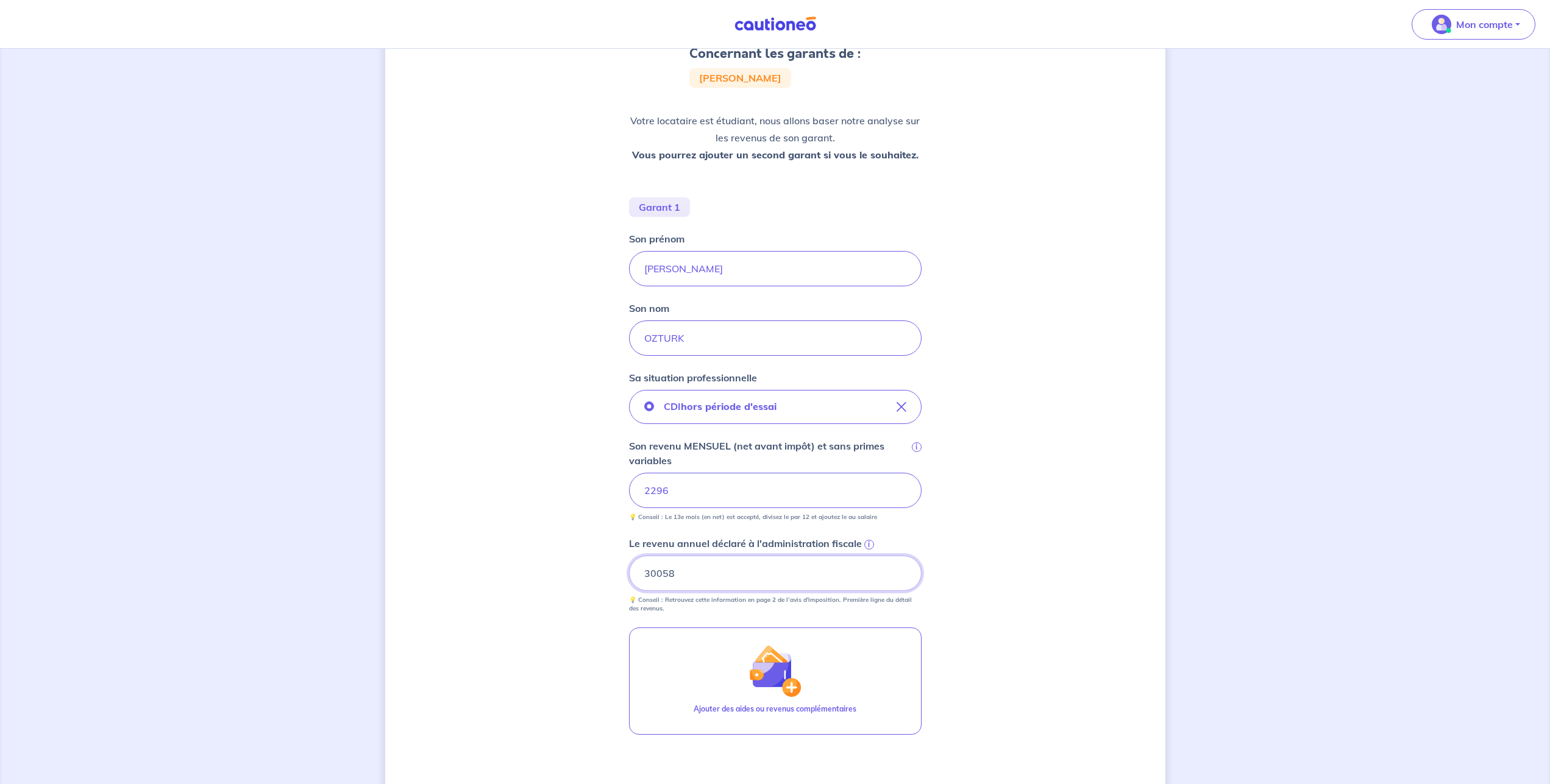
scroll to position [272, 0]
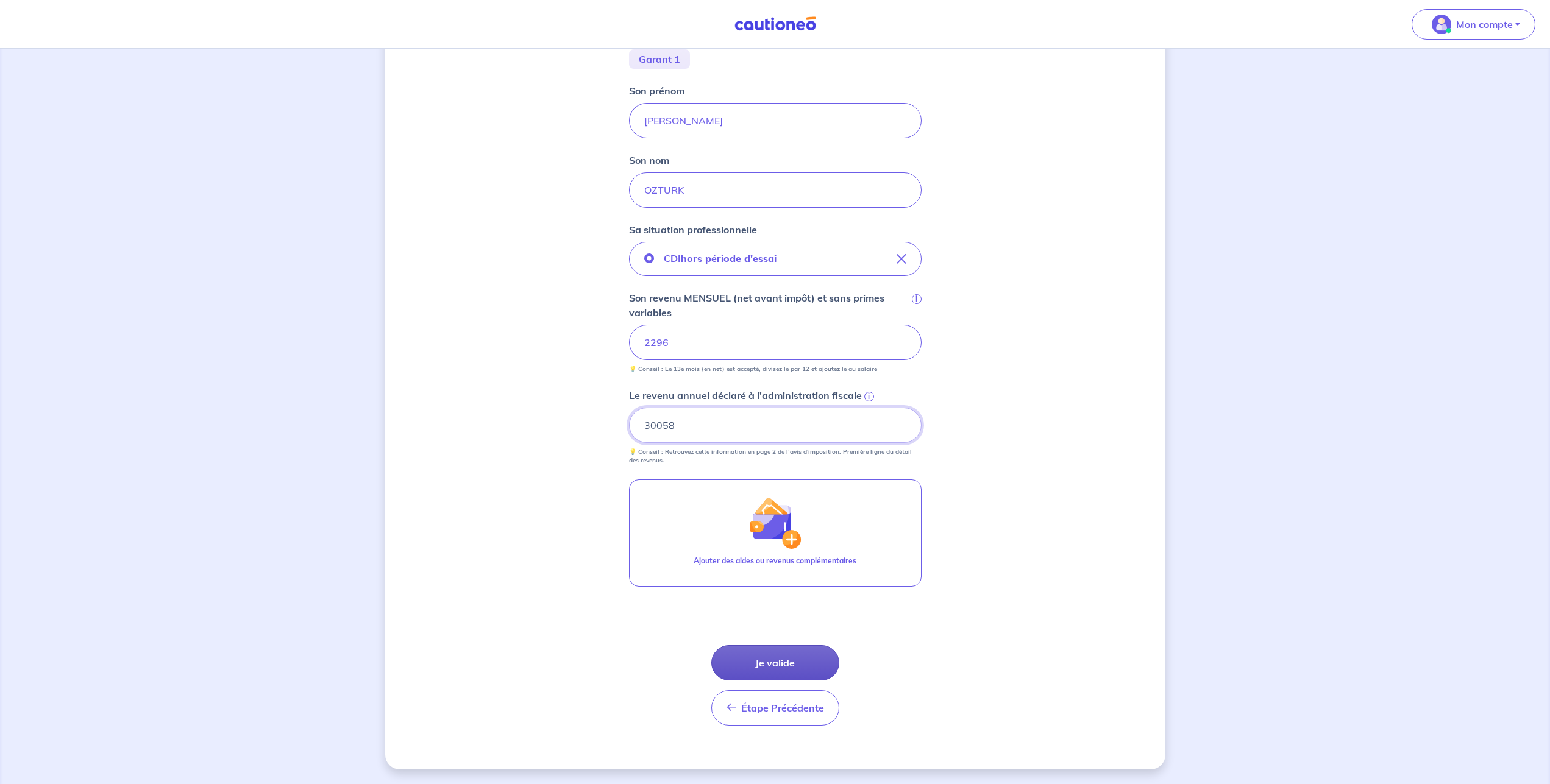
type input "30058"
click at [764, 662] on button "Je valide" at bounding box center [775, 663] width 128 height 36
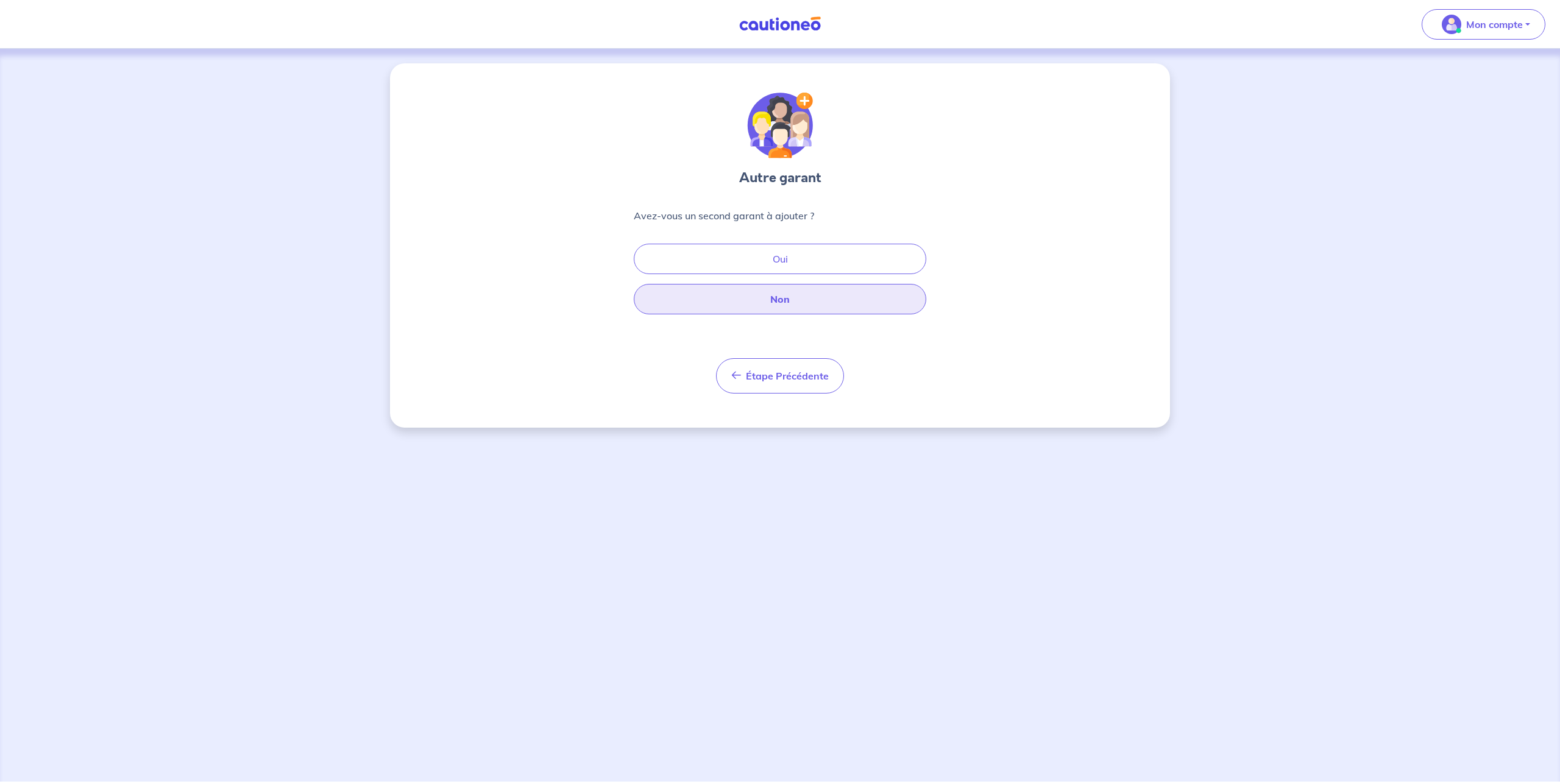
click at [797, 301] on button "Non" at bounding box center [780, 299] width 293 height 31
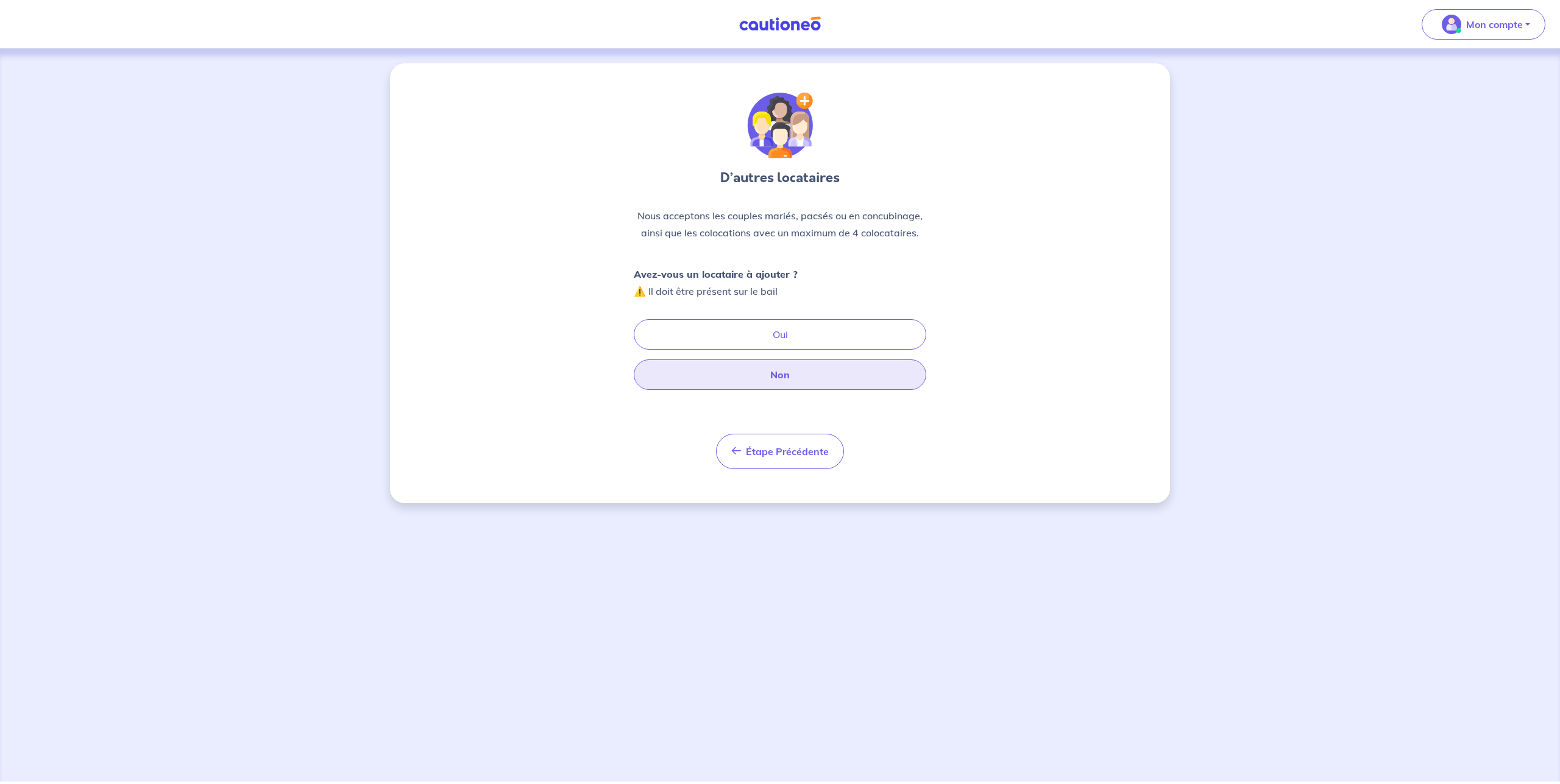
click at [783, 374] on button "Non" at bounding box center [780, 375] width 293 height 31
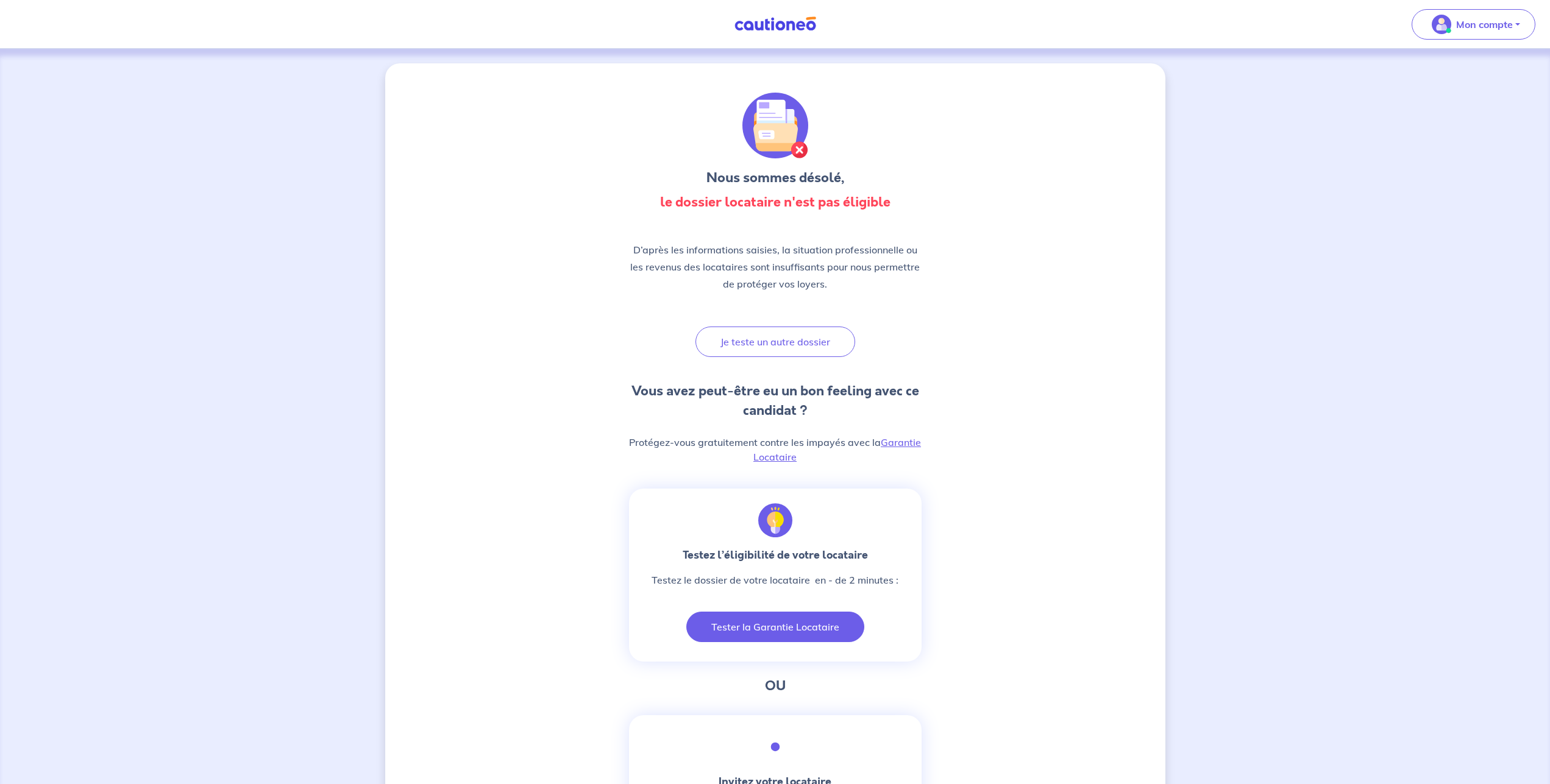
scroll to position [62, 0]
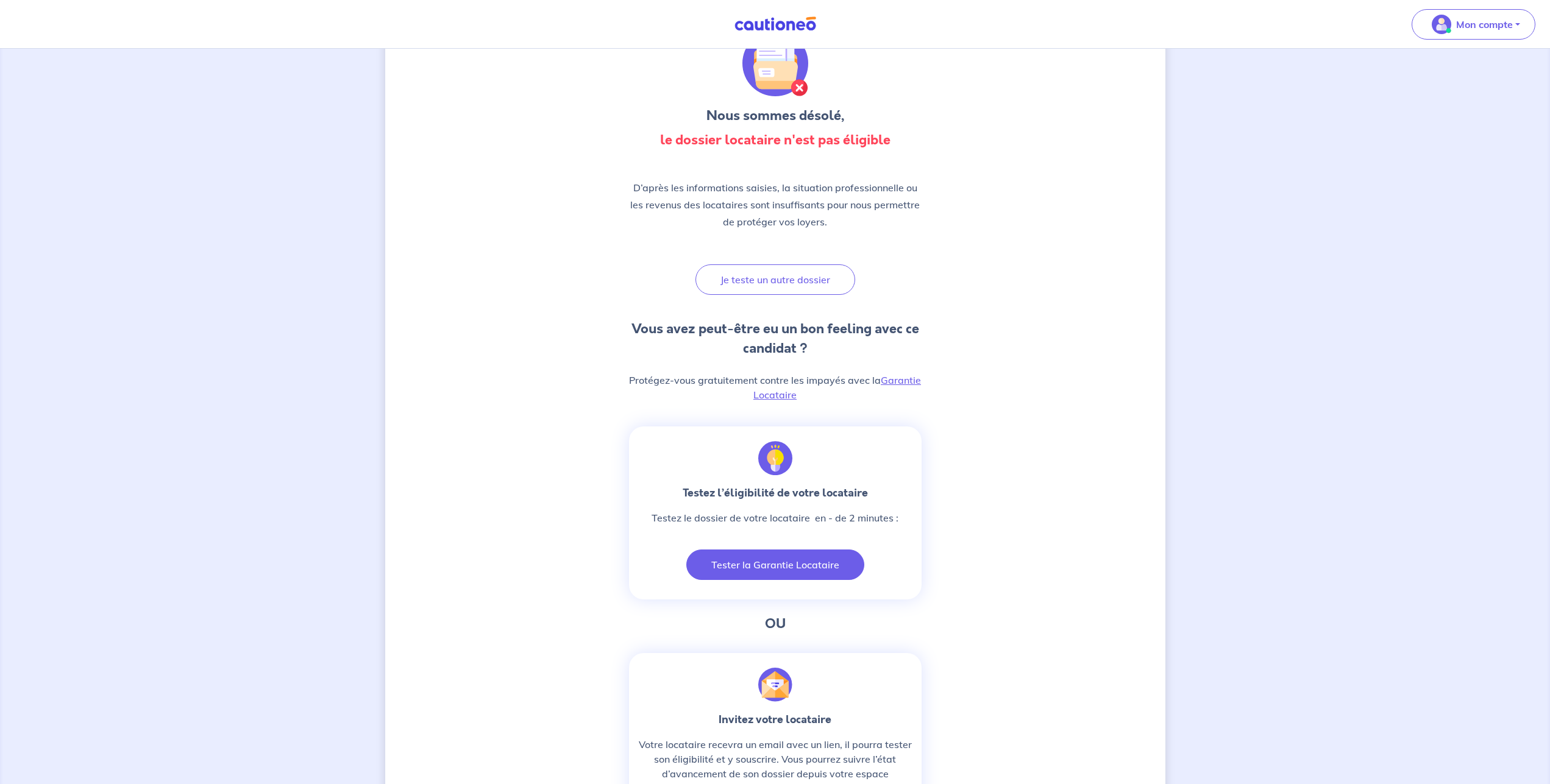
click at [749, 572] on button "Tester la Garantie Locataire" at bounding box center [775, 565] width 178 height 31
